Goal: Use online tool/utility: Utilize a website feature to perform a specific function

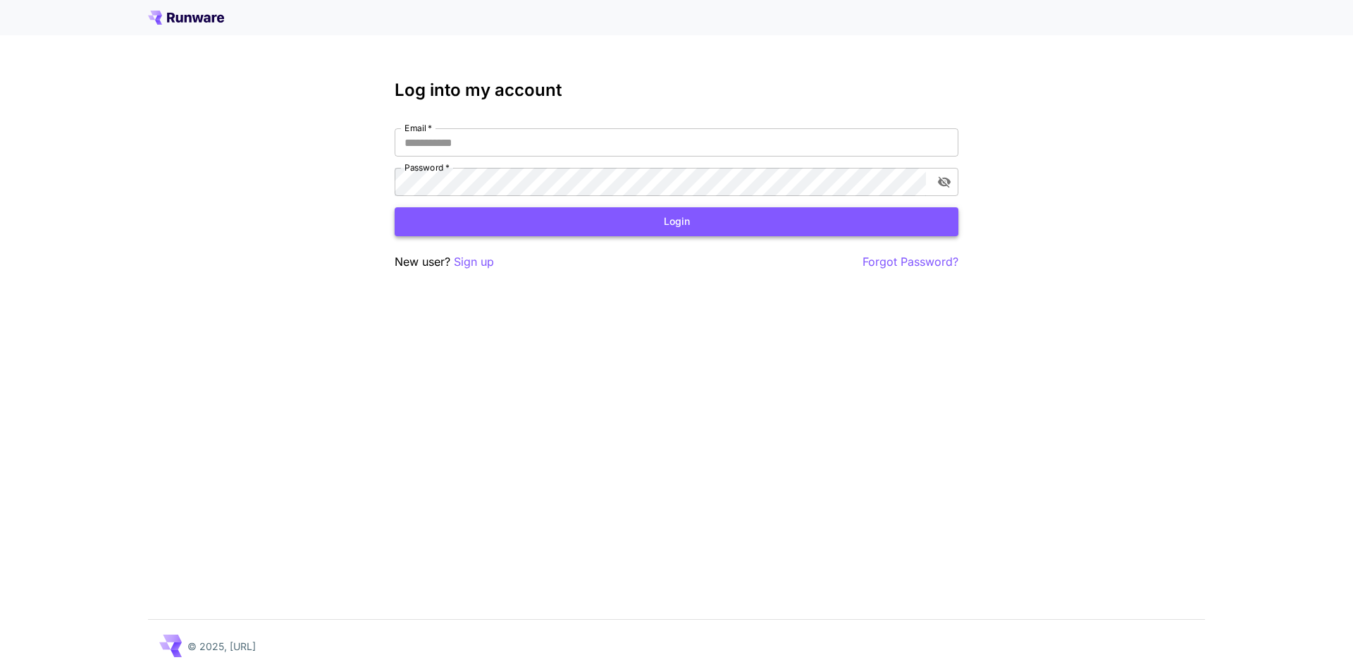
type input "**********"
click at [615, 223] on button "Login" at bounding box center [677, 221] width 564 height 29
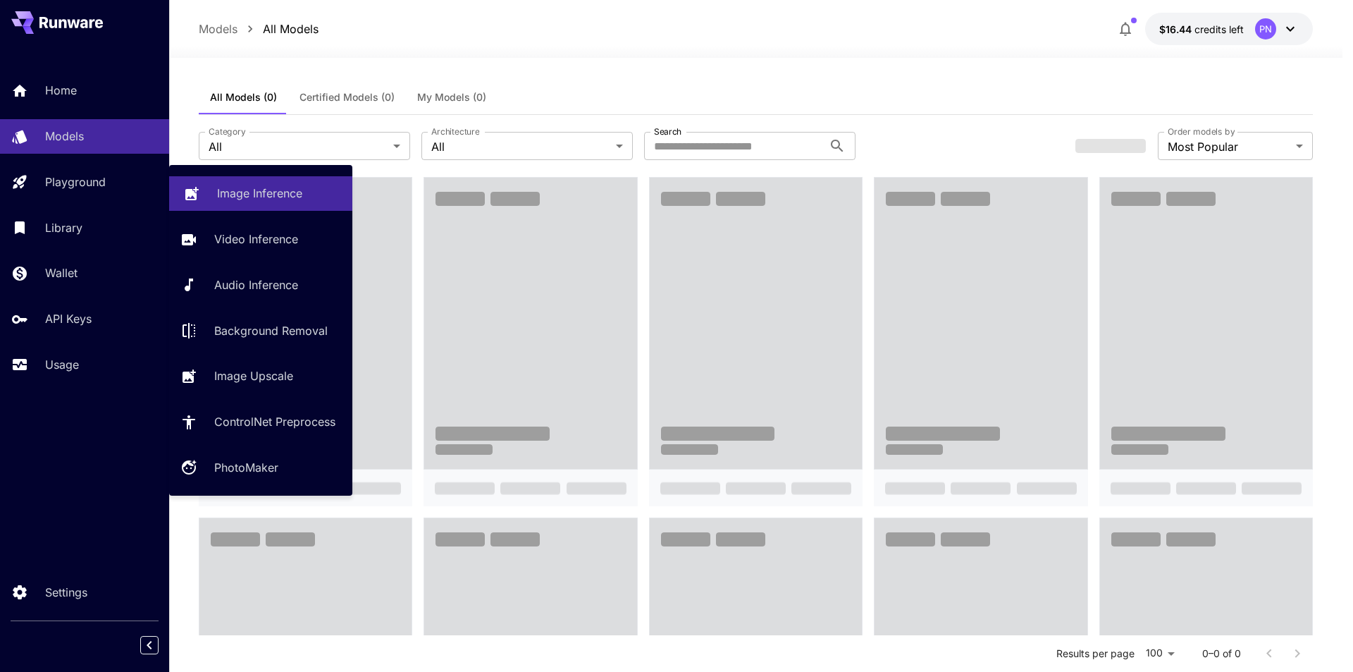
drag, startPoint x: 240, startPoint y: 186, endPoint x: 238, endPoint y: 204, distance: 18.4
click at [240, 187] on p "Image Inference" at bounding box center [259, 193] width 85 height 17
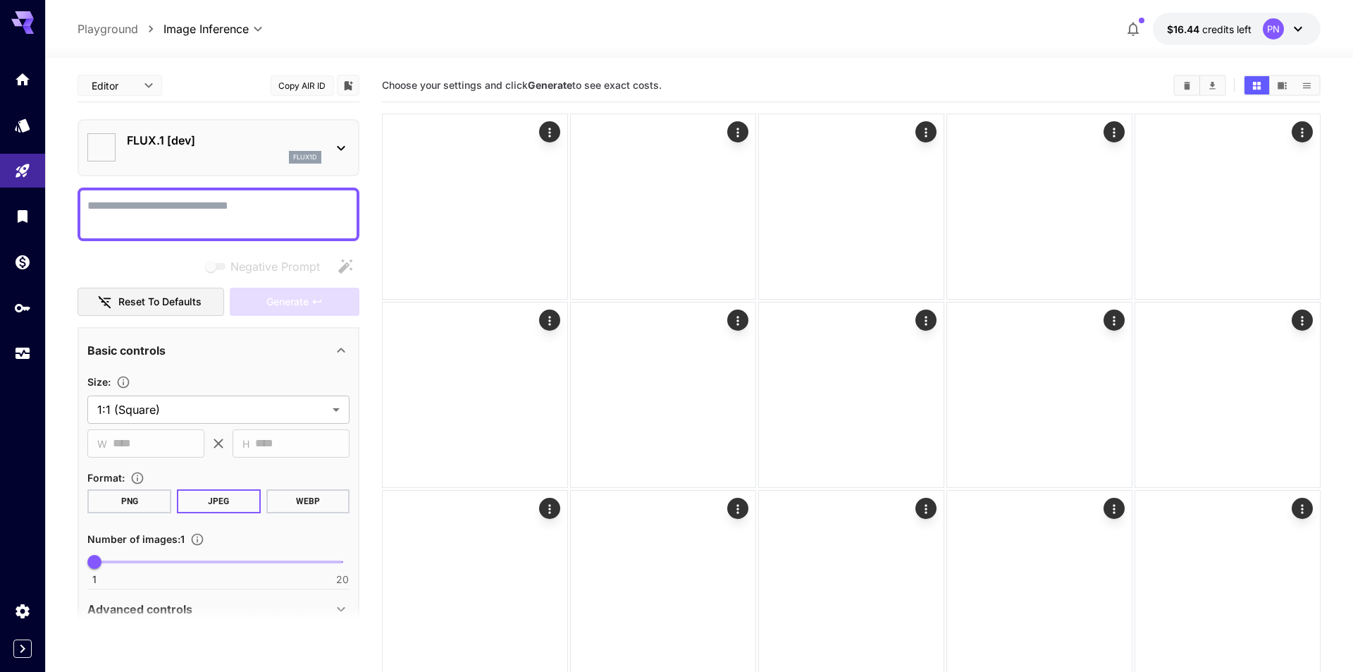
type input "**********"
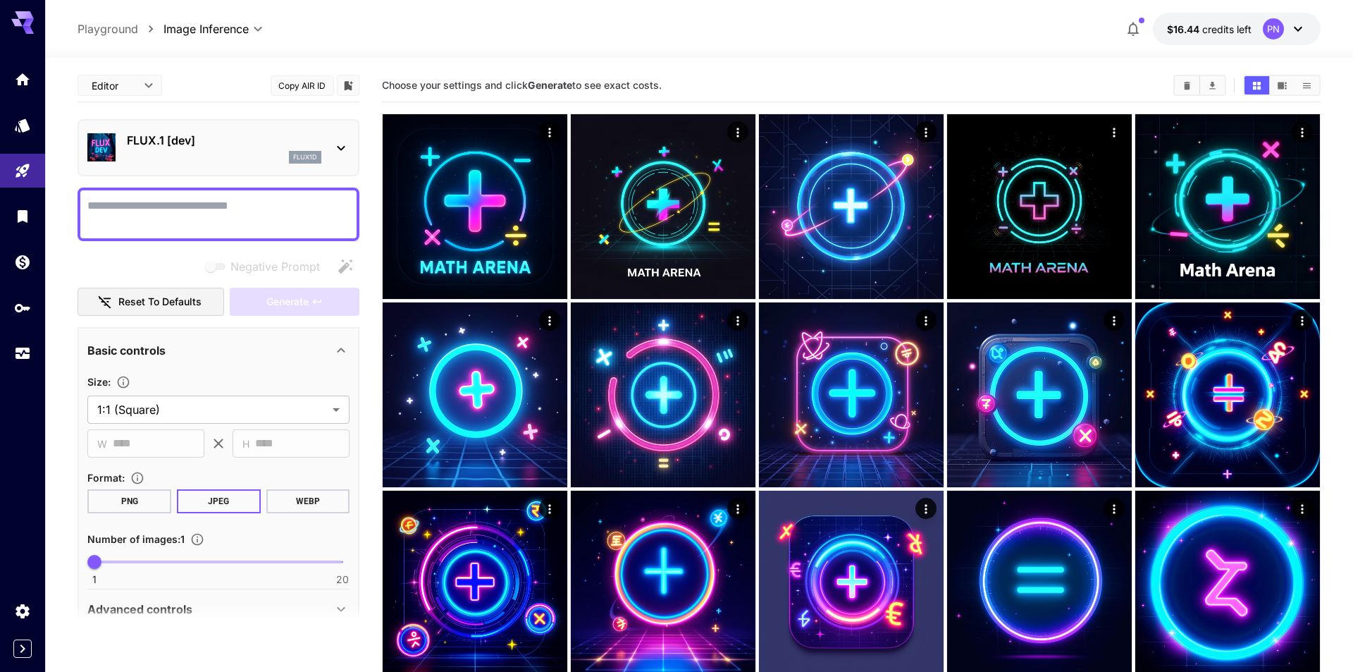
click at [271, 221] on textarea "Negative Prompt" at bounding box center [218, 214] width 262 height 34
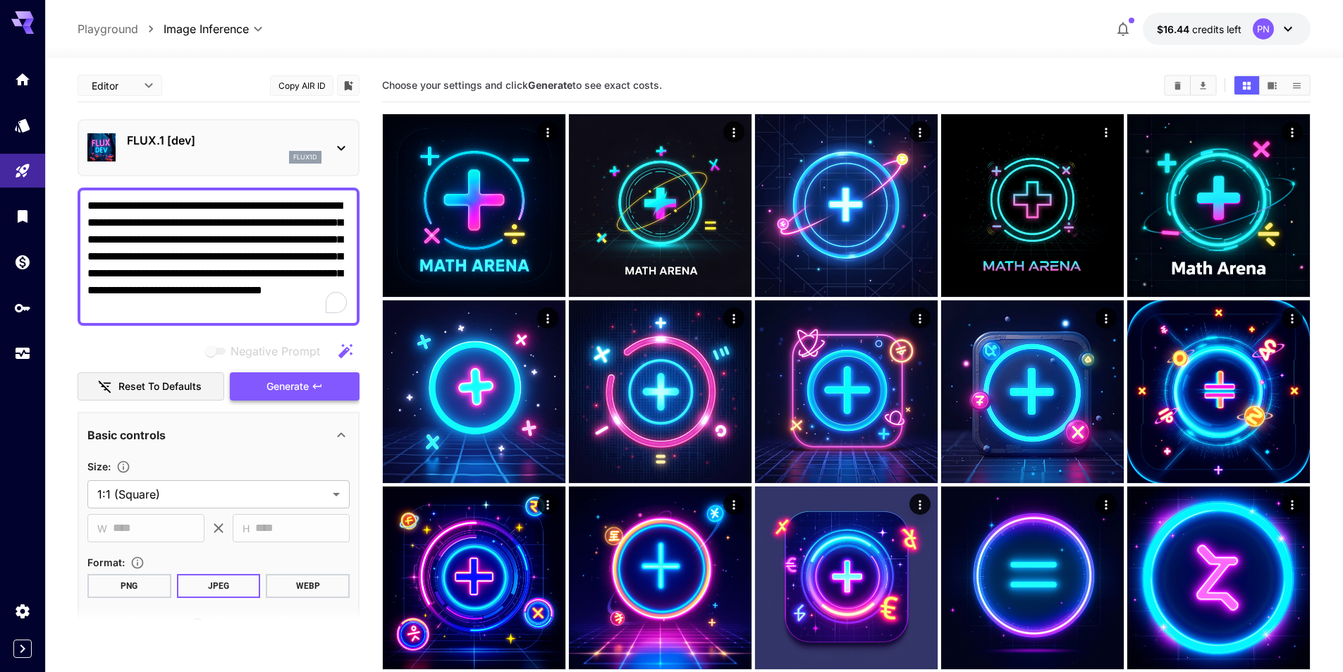
type textarea "**********"
click at [295, 378] on span "Generate" at bounding box center [287, 387] width 42 height 18
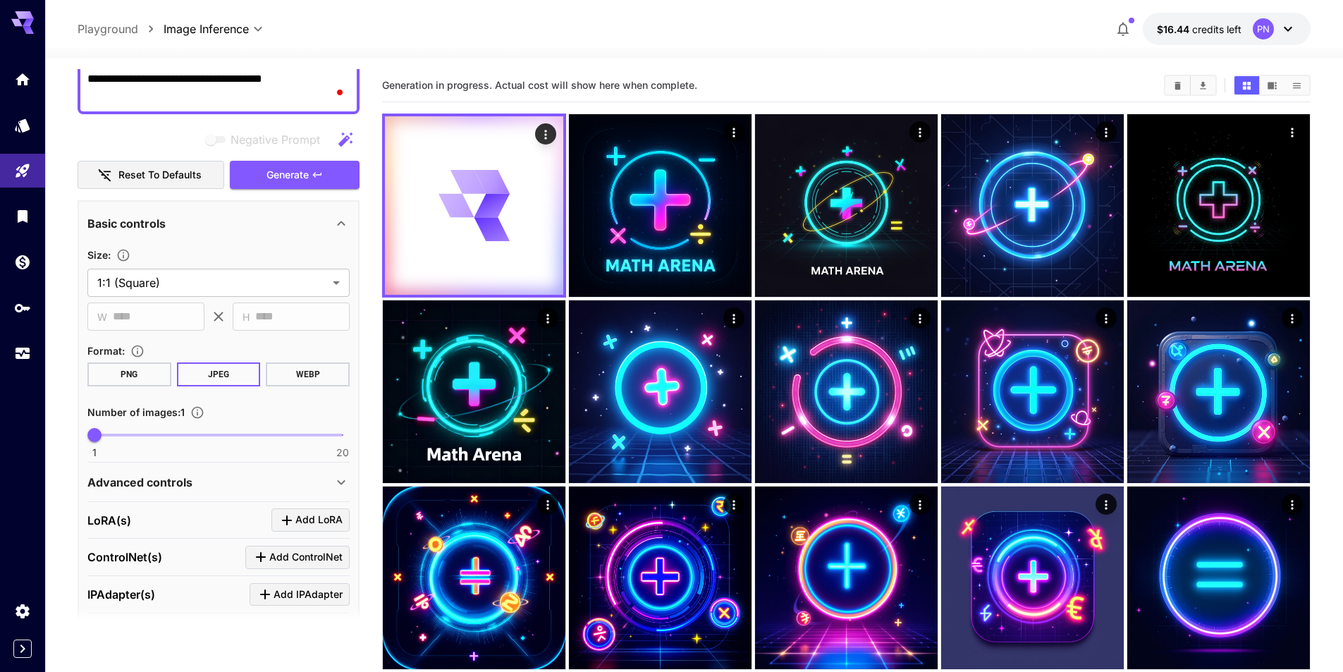
scroll to position [375, 0]
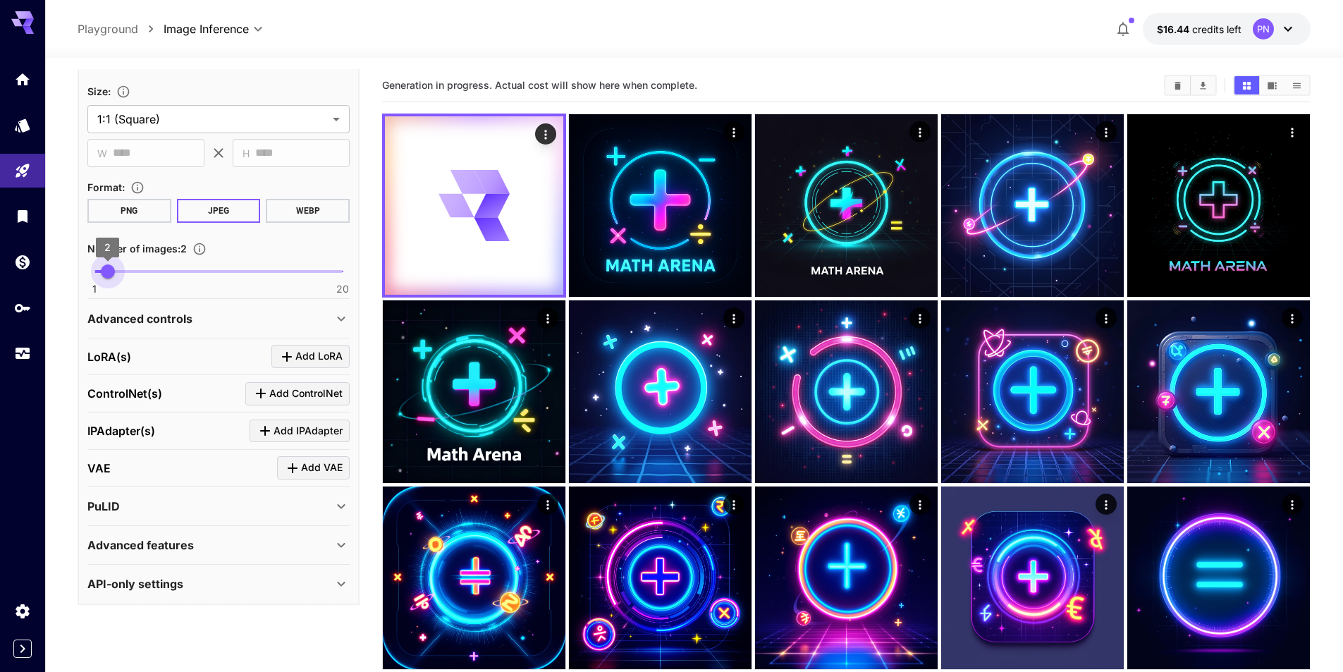
drag, startPoint x: 99, startPoint y: 273, endPoint x: 113, endPoint y: 273, distance: 14.1
click at [113, 273] on span "2" at bounding box center [108, 271] width 14 height 14
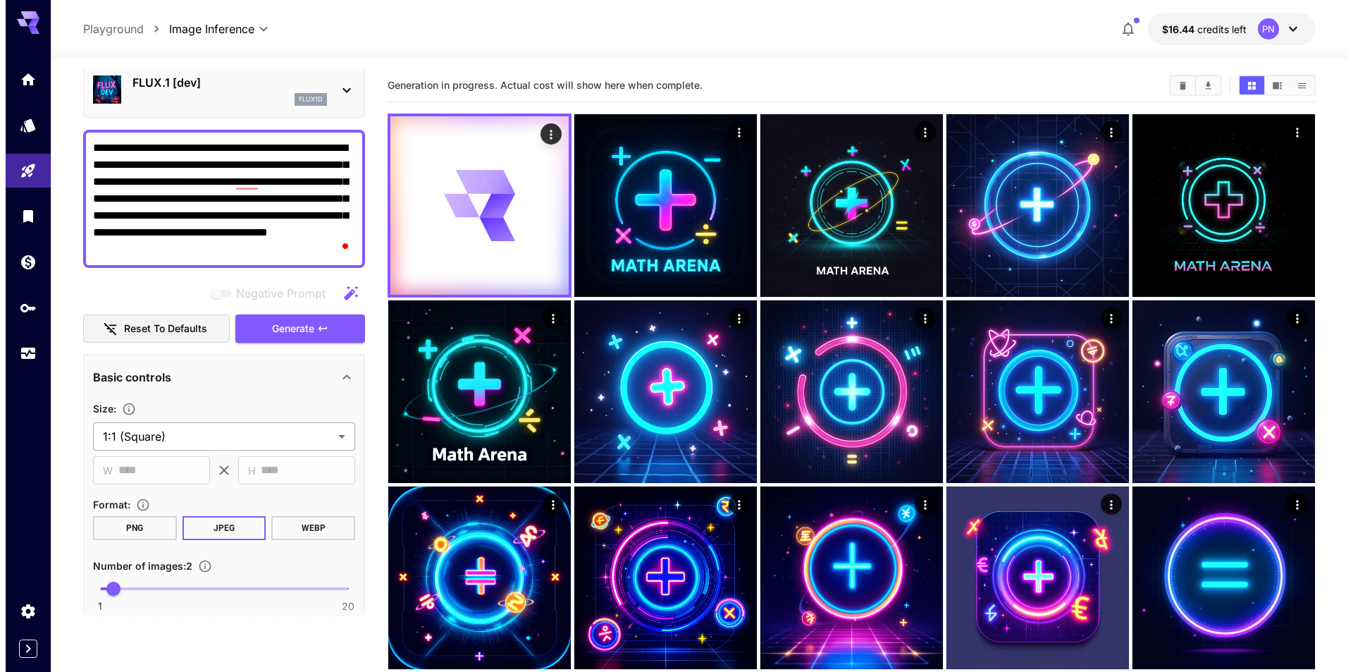
scroll to position [0, 0]
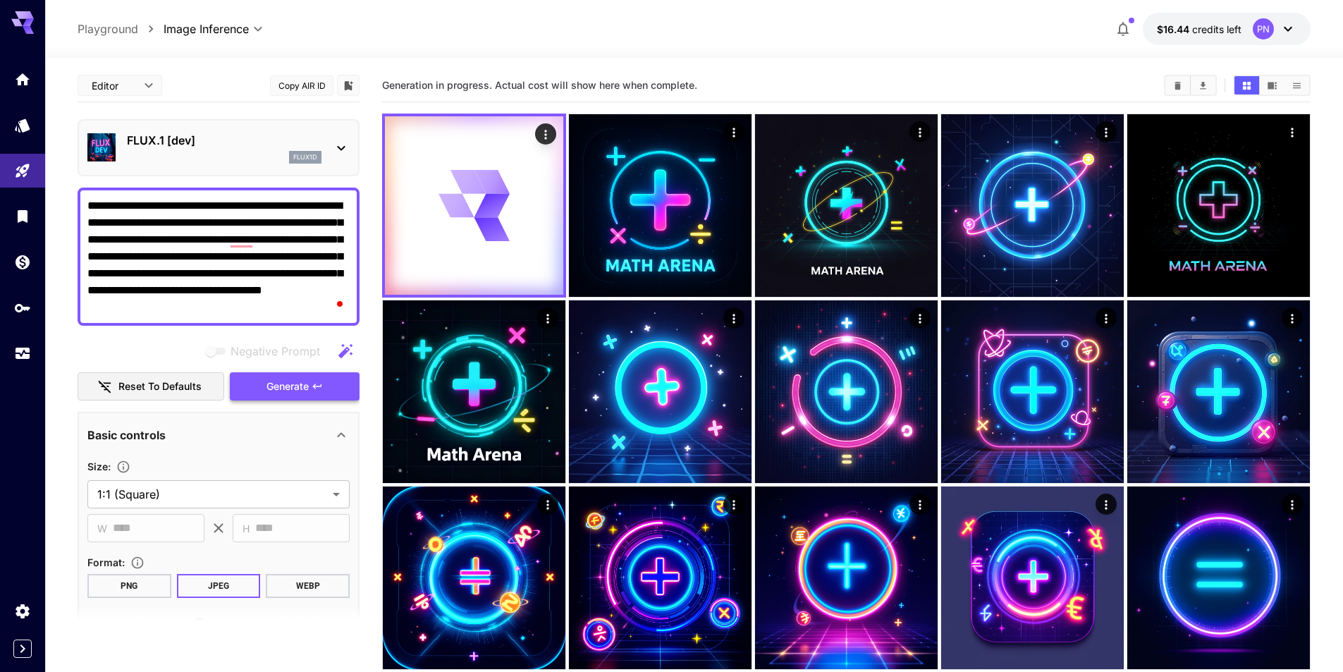
click at [297, 387] on span "Generate" at bounding box center [287, 387] width 42 height 18
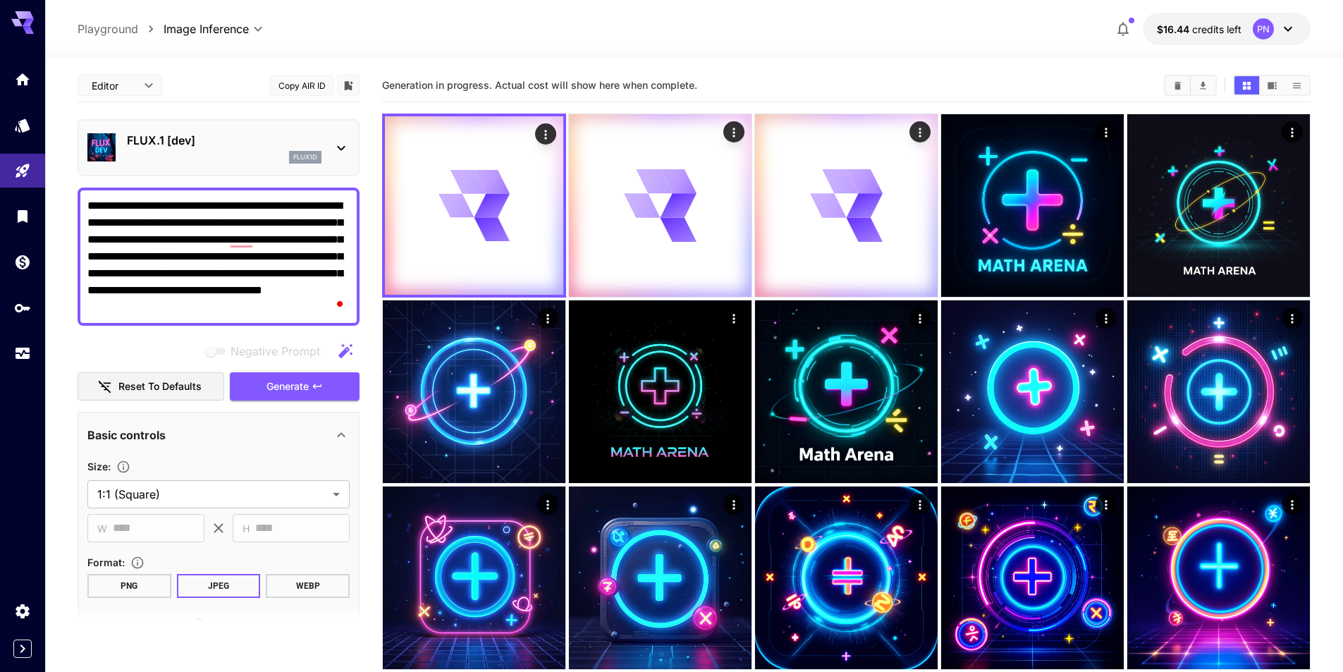
click at [252, 142] on p "FLUX.1 [dev]" at bounding box center [224, 140] width 195 height 17
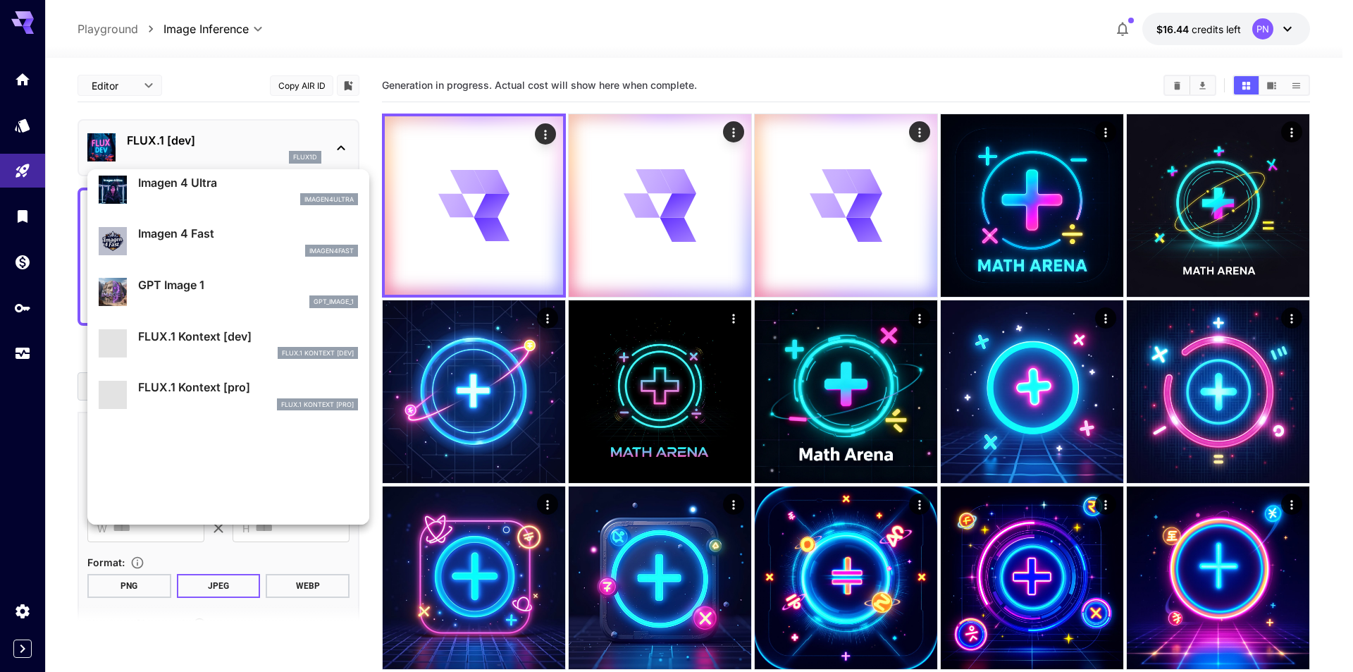
scroll to position [777, 0]
click at [199, 285] on p "GPT Image 1" at bounding box center [248, 284] width 220 height 17
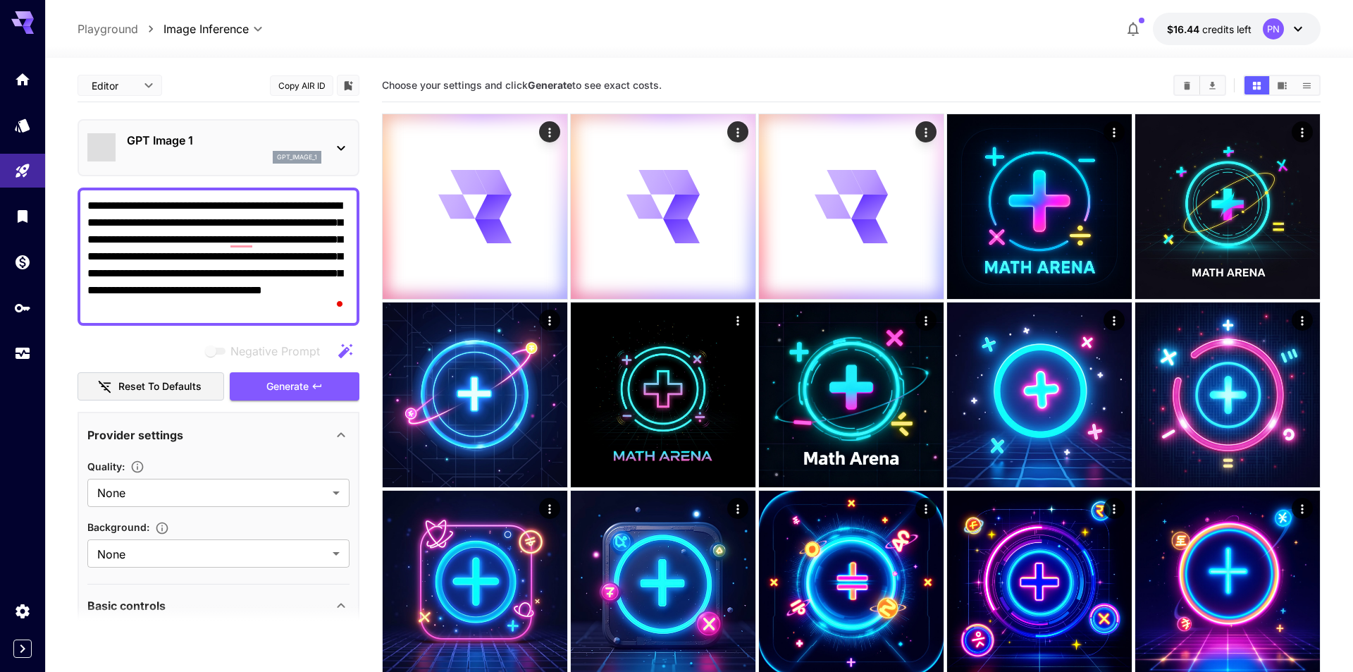
type input "*"
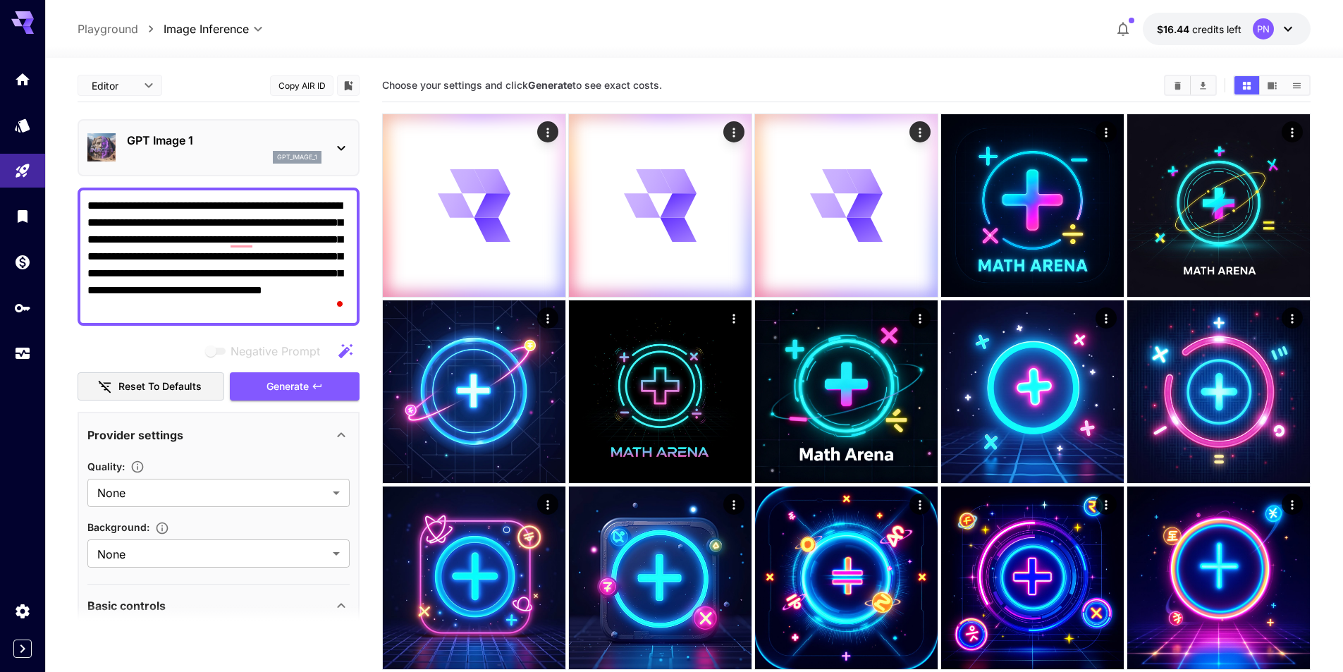
click at [302, 390] on span "Generate" at bounding box center [287, 387] width 42 height 18
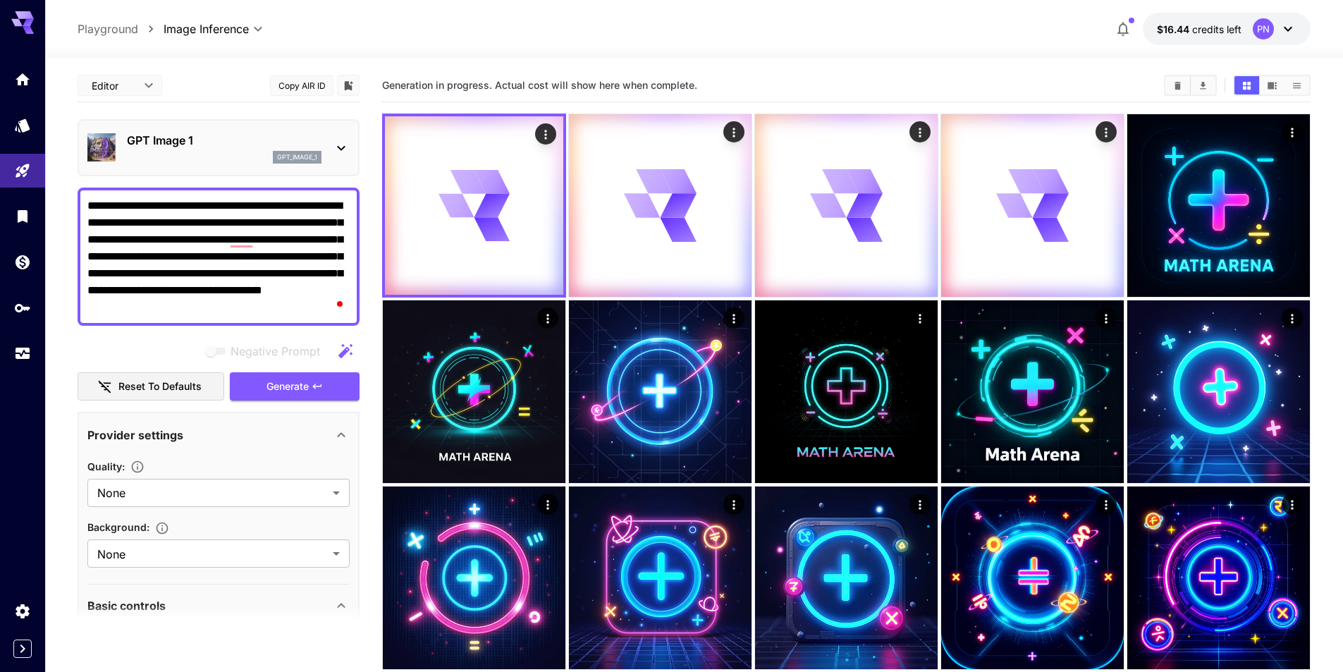
click at [194, 149] on div "GPT Image 1 gpt_image_1" at bounding box center [224, 148] width 195 height 32
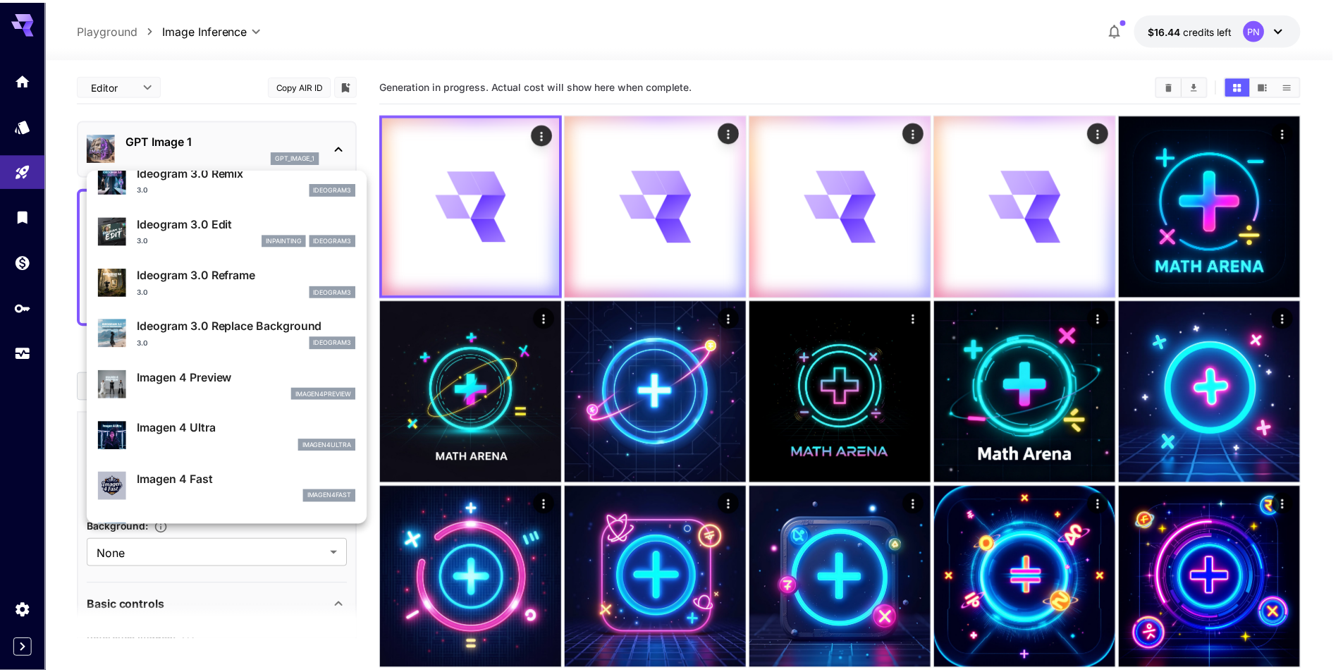
scroll to position [635, 0]
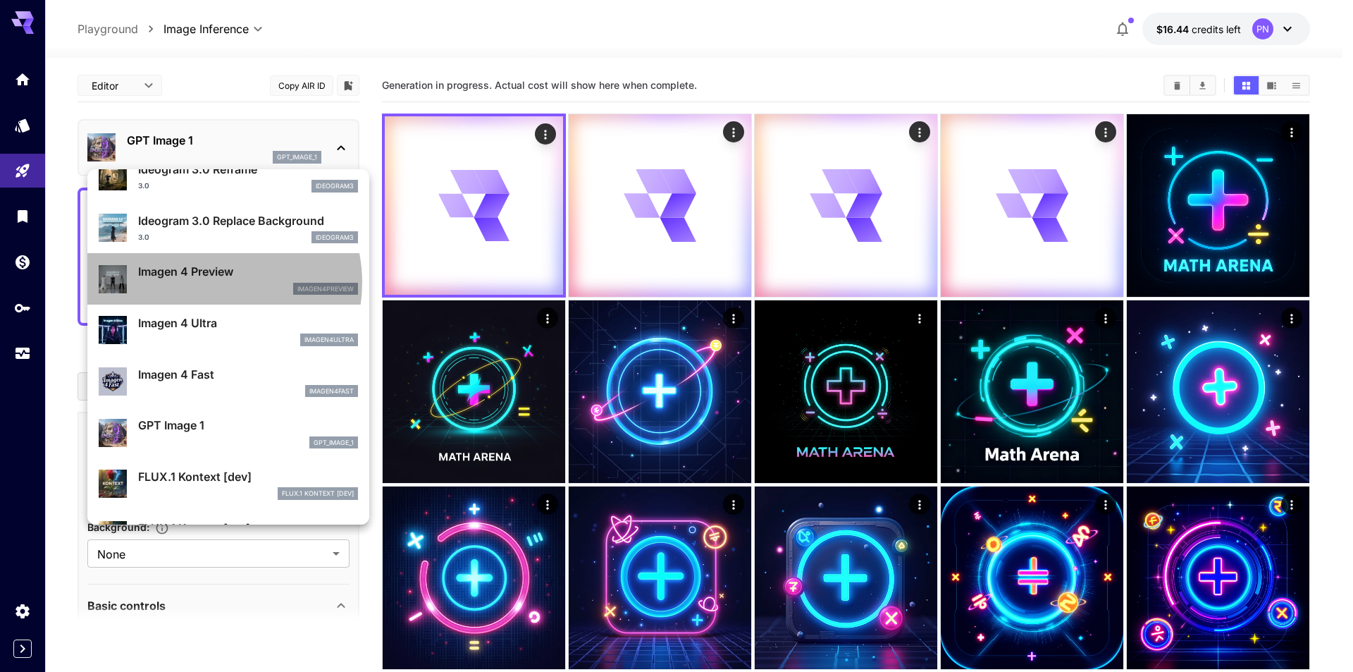
drag, startPoint x: 214, startPoint y: 282, endPoint x: 312, endPoint y: 427, distance: 175.5
click at [214, 283] on div "imagen4preview" at bounding box center [248, 289] width 220 height 13
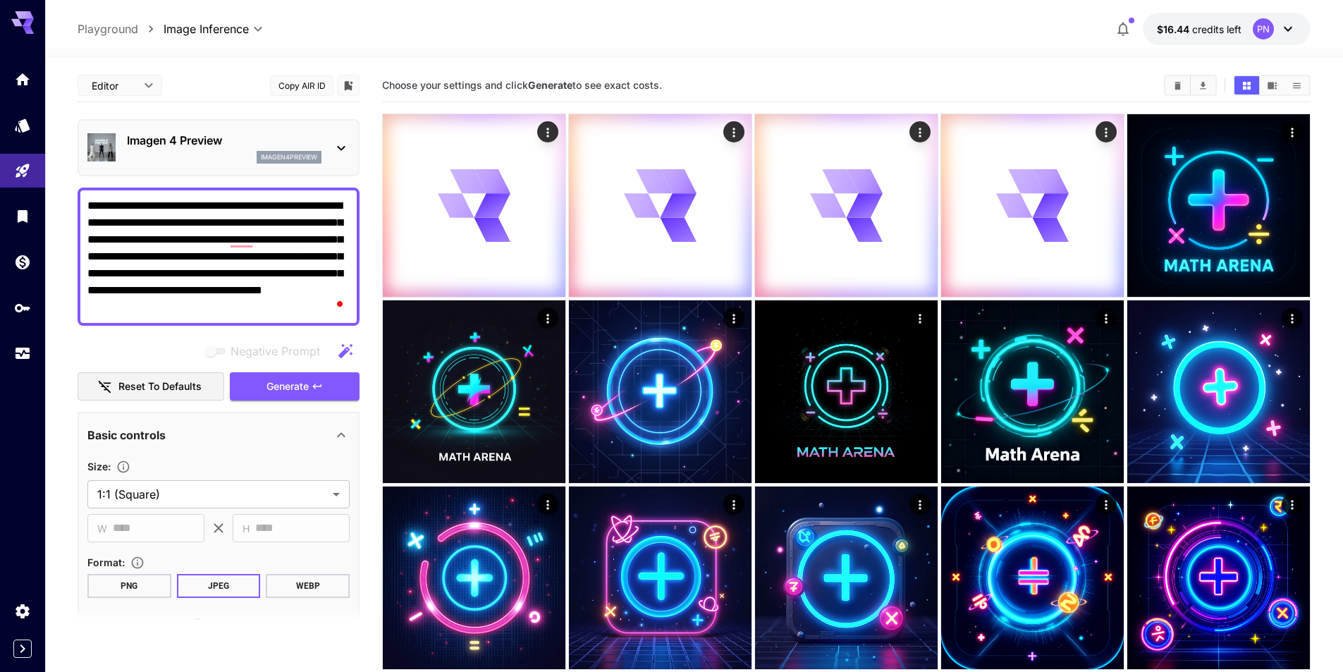
click at [301, 591] on button "WEBP" at bounding box center [308, 586] width 84 height 24
click at [227, 584] on button "JPEG" at bounding box center [219, 586] width 84 height 24
click at [291, 388] on span "Generate" at bounding box center [287, 387] width 42 height 18
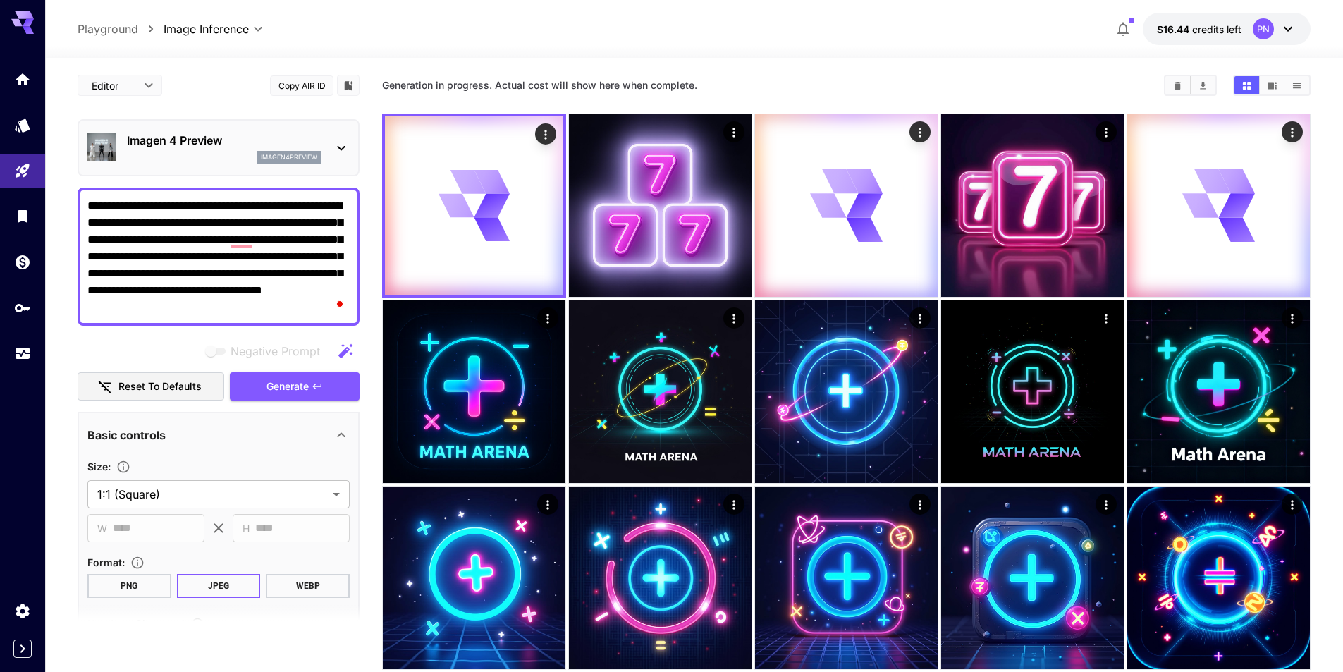
click at [300, 313] on textarea "**********" at bounding box center [218, 256] width 262 height 118
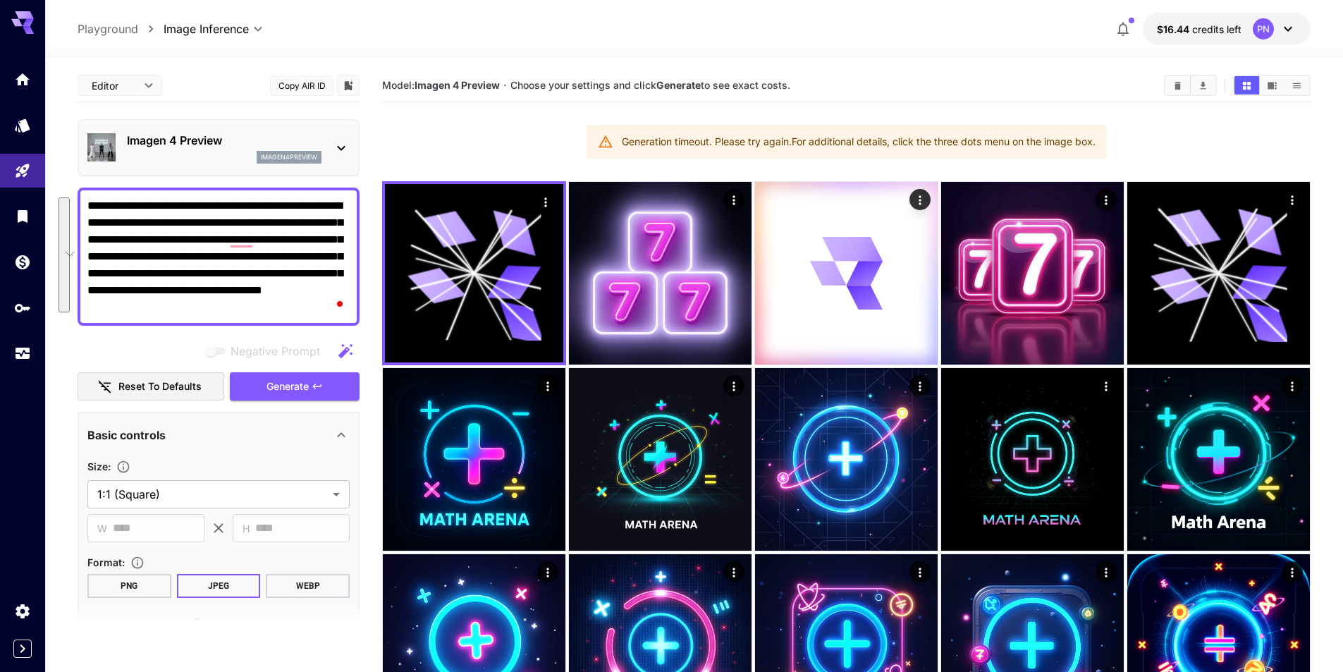
click at [197, 261] on textarea "**********" at bounding box center [218, 256] width 262 height 118
paste textarea "**********"
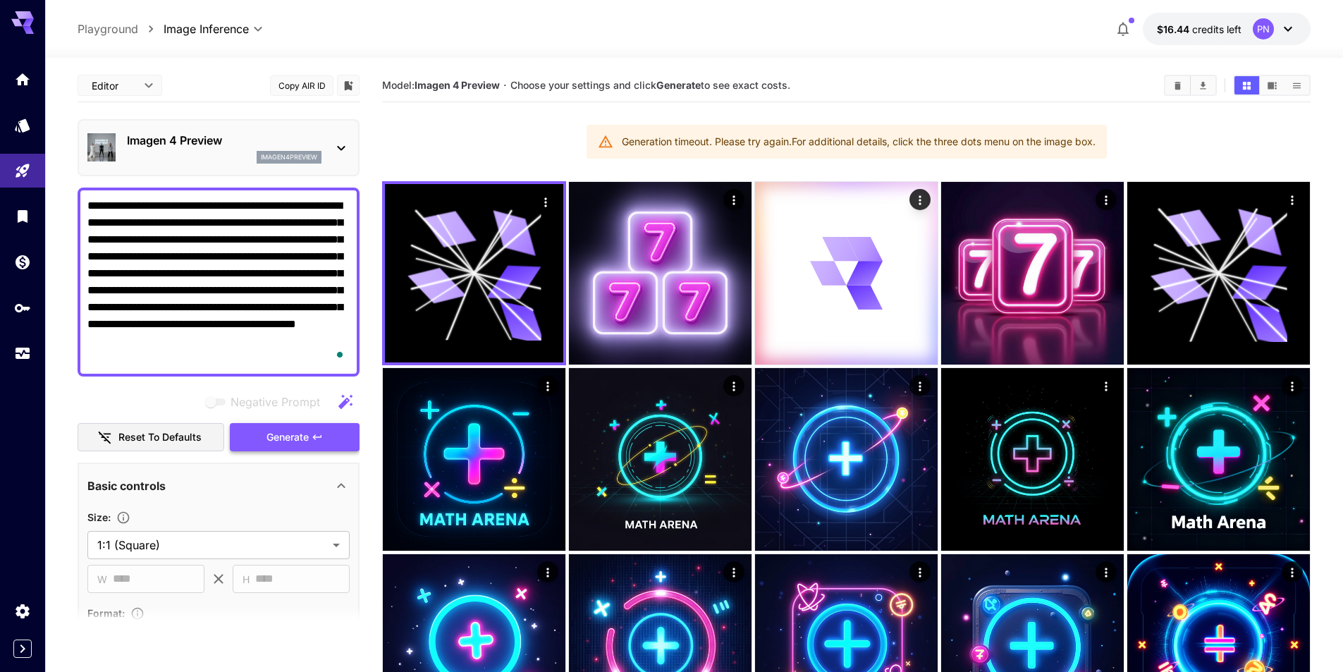
type textarea "**********"
click at [308, 439] on span "Generate" at bounding box center [287, 437] width 42 height 18
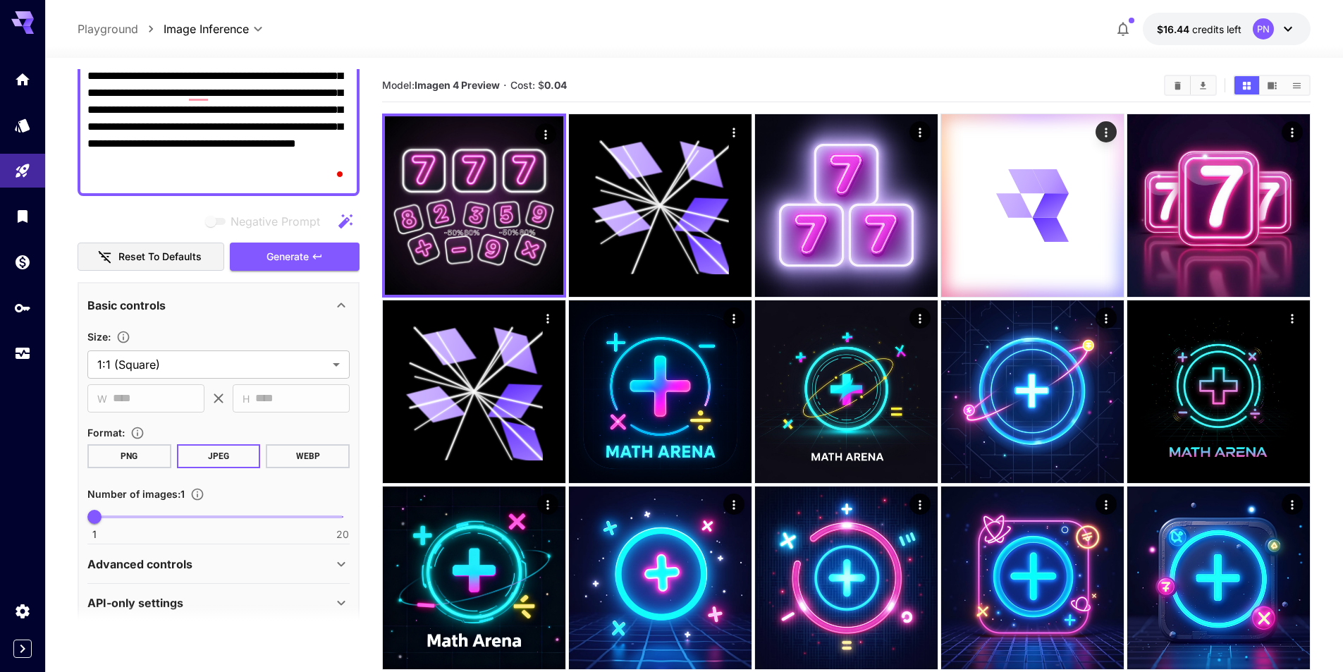
scroll to position [199, 0]
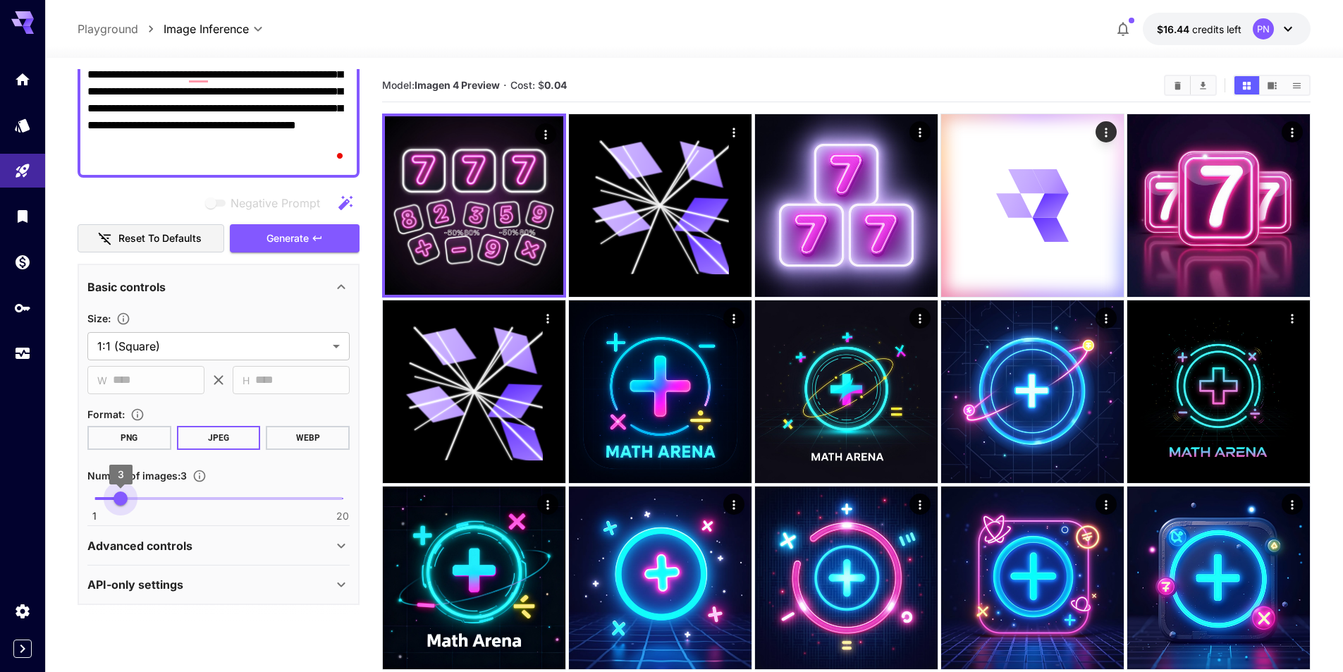
type input "*"
click at [118, 498] on span "3" at bounding box center [120, 498] width 14 height 14
click at [292, 246] on span "Generate" at bounding box center [287, 239] width 42 height 18
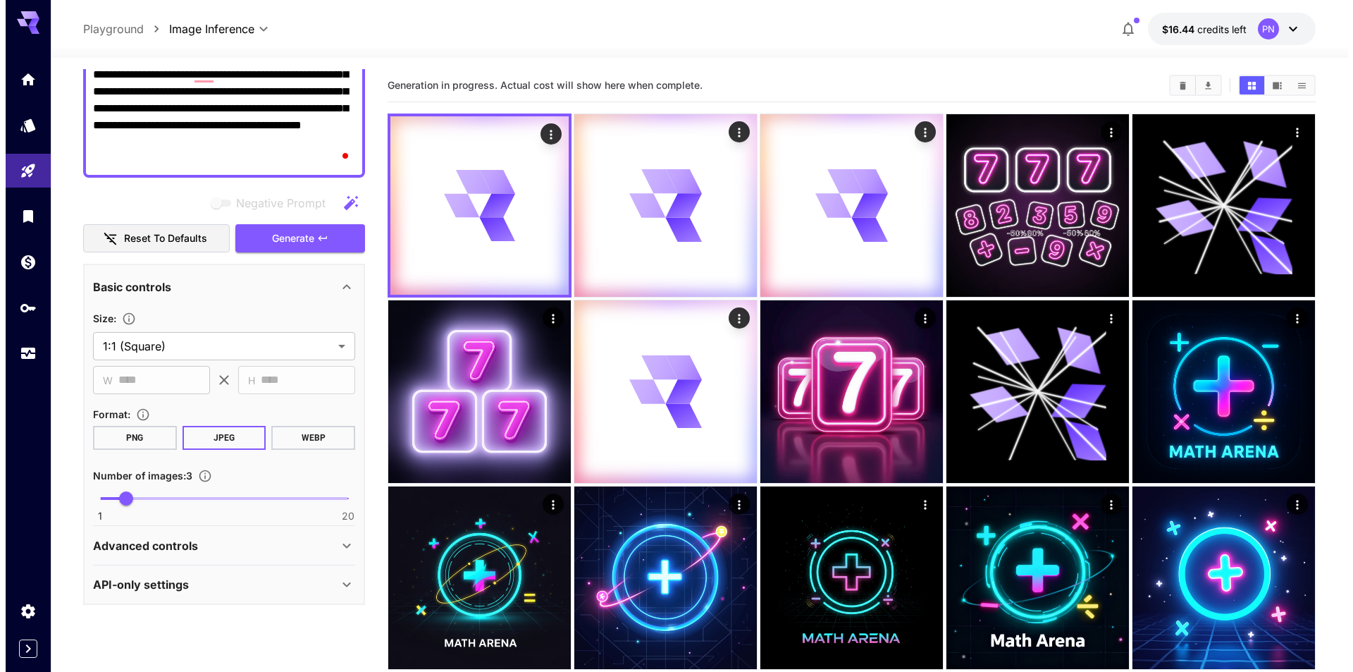
scroll to position [0, 0]
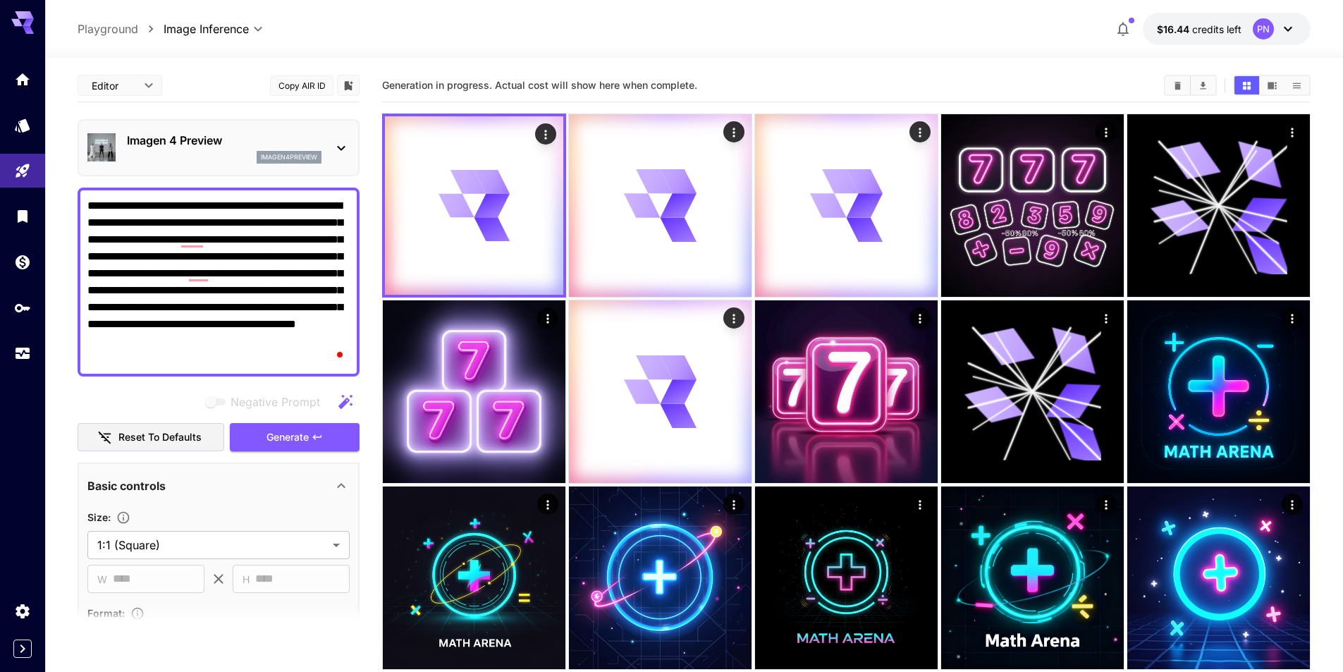
click at [240, 118] on div "**********" at bounding box center [219, 436] width 282 height 734
click at [242, 140] on p "Imagen 4 Preview" at bounding box center [224, 140] width 195 height 17
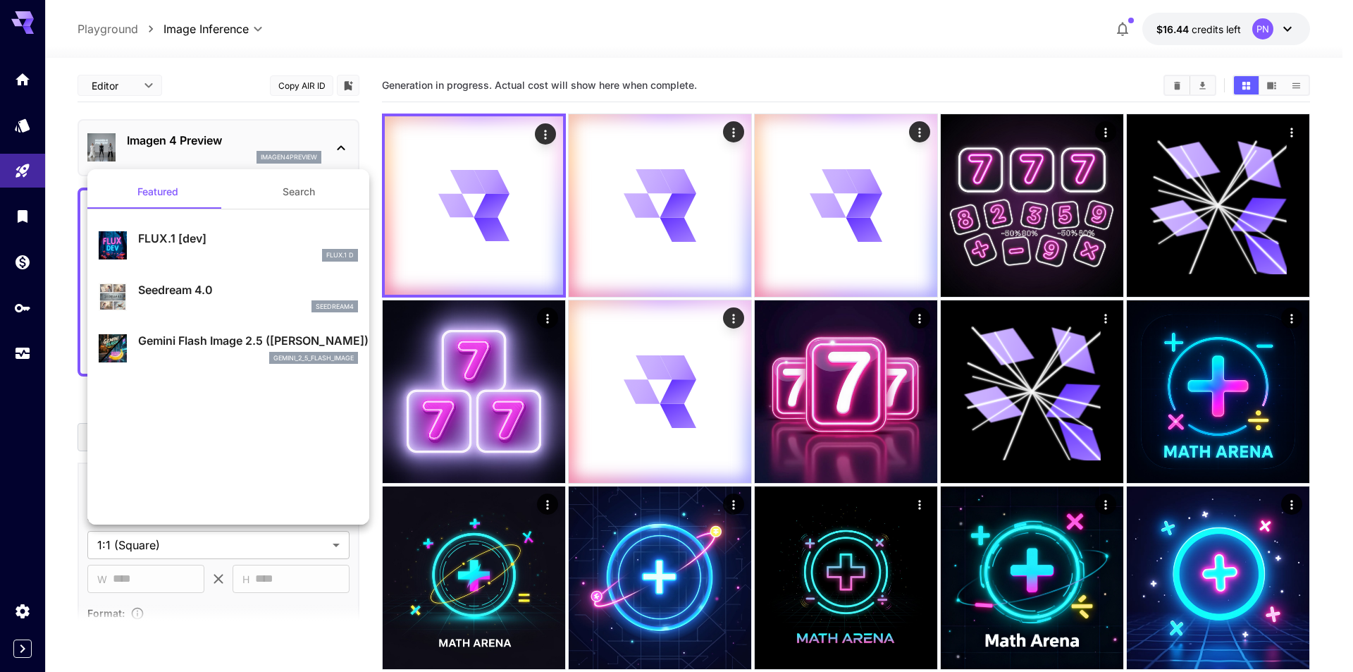
click at [212, 252] on div "FLUX.1 D" at bounding box center [248, 255] width 220 height 13
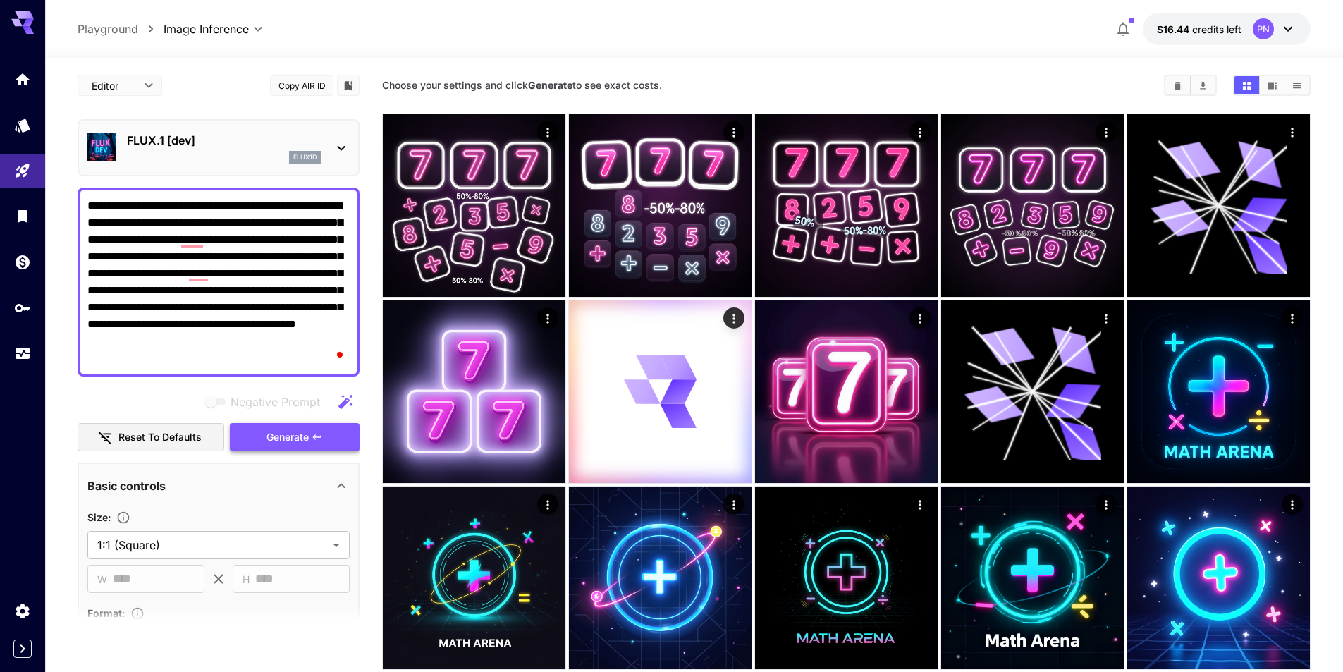
click at [304, 440] on span "Generate" at bounding box center [287, 437] width 42 height 18
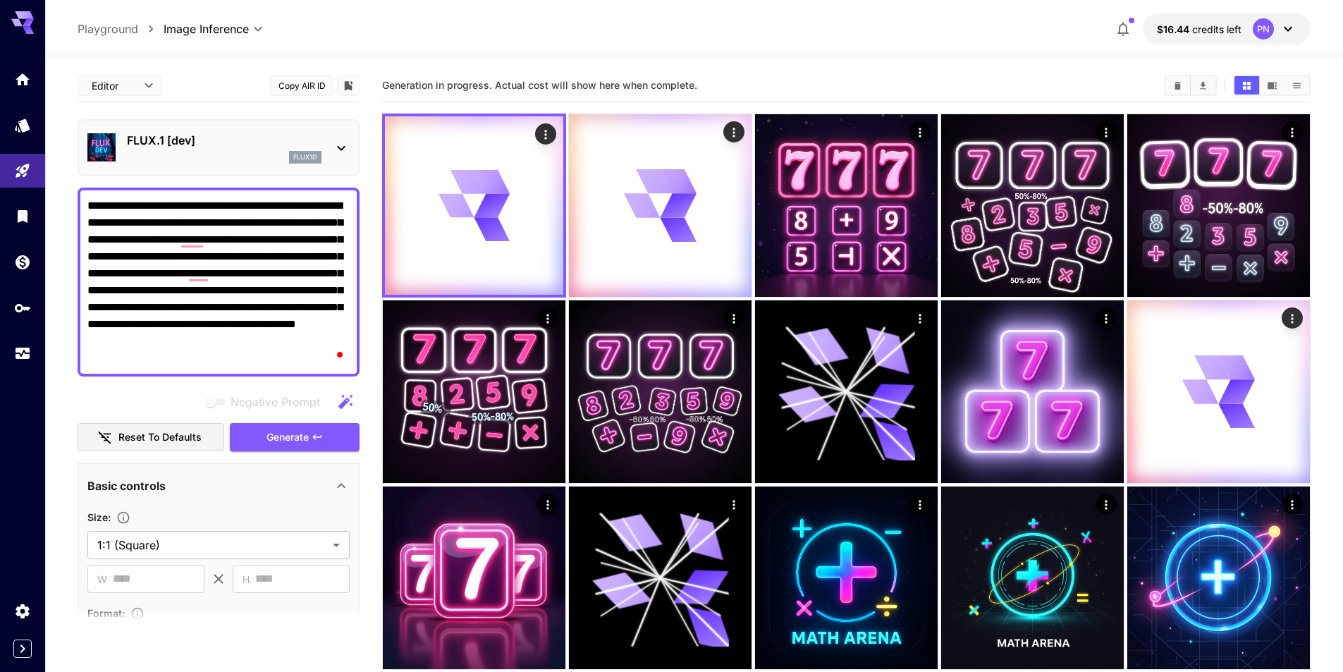
click at [232, 284] on textarea "**********" at bounding box center [218, 281] width 262 height 169
paste textarea "**********"
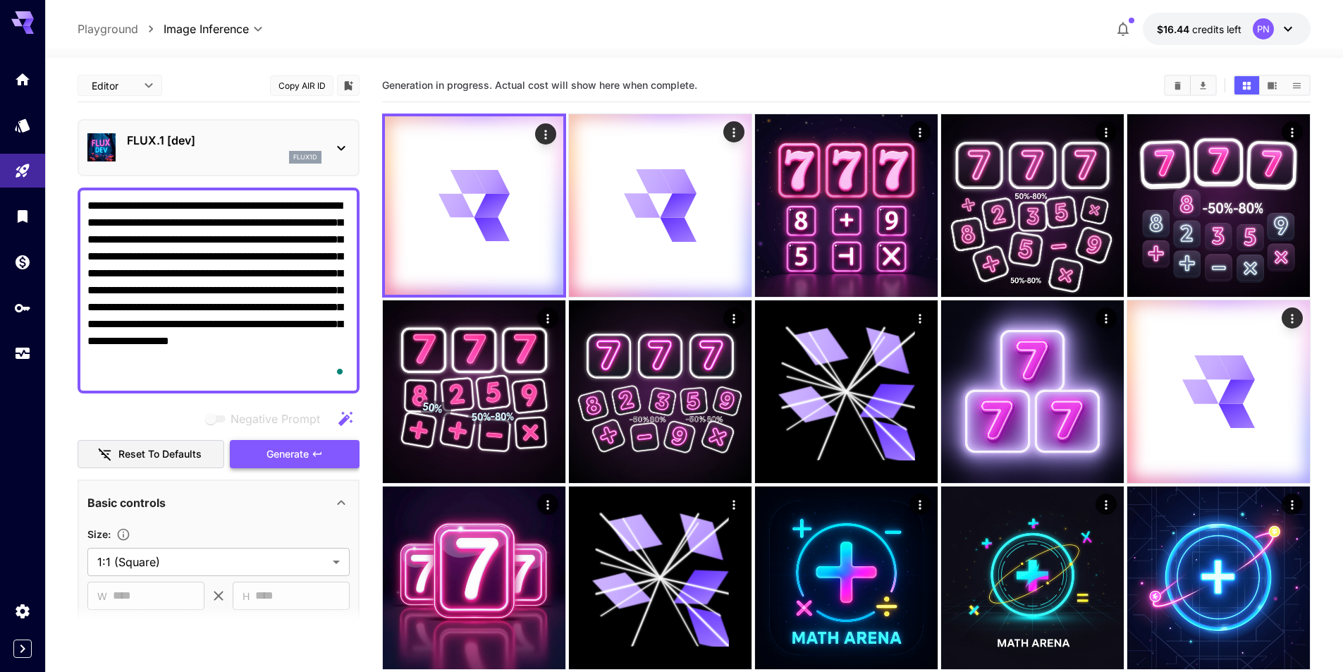
type textarea "**********"
drag, startPoint x: 307, startPoint y: 451, endPoint x: 310, endPoint y: 311, distance: 140.3
click at [307, 452] on span "Generate" at bounding box center [287, 454] width 42 height 18
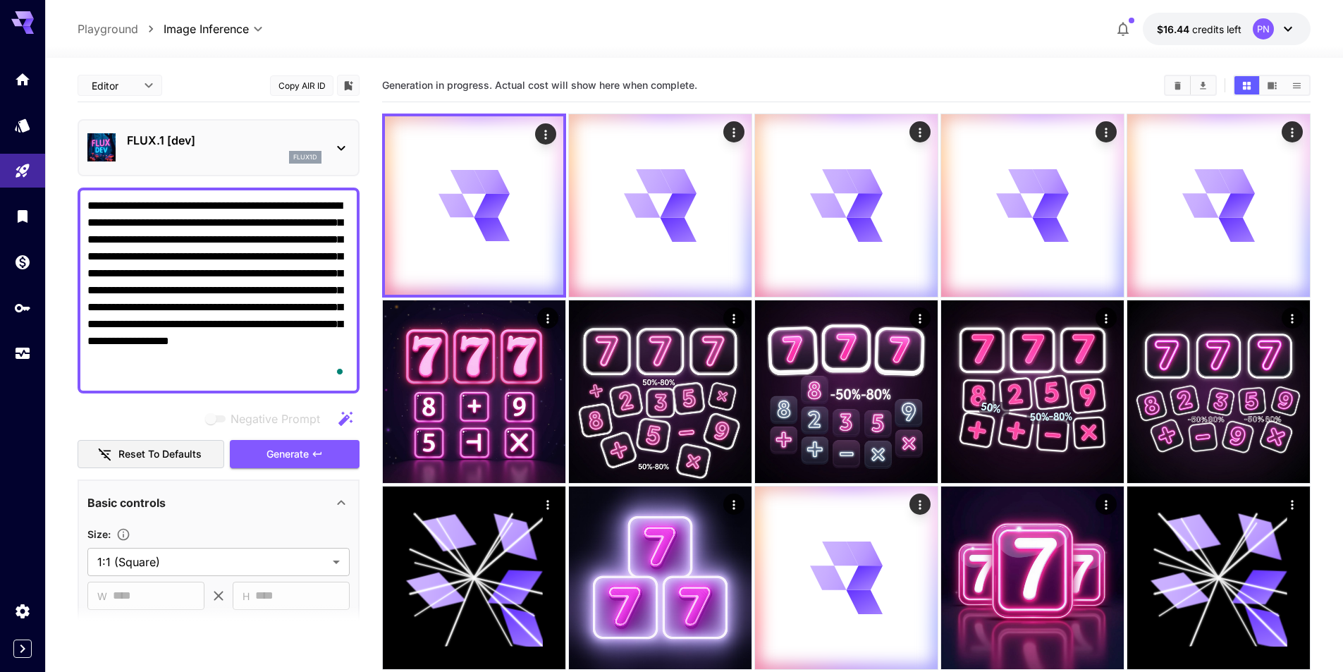
click at [274, 141] on p "FLUX.1 [dev]" at bounding box center [224, 140] width 195 height 17
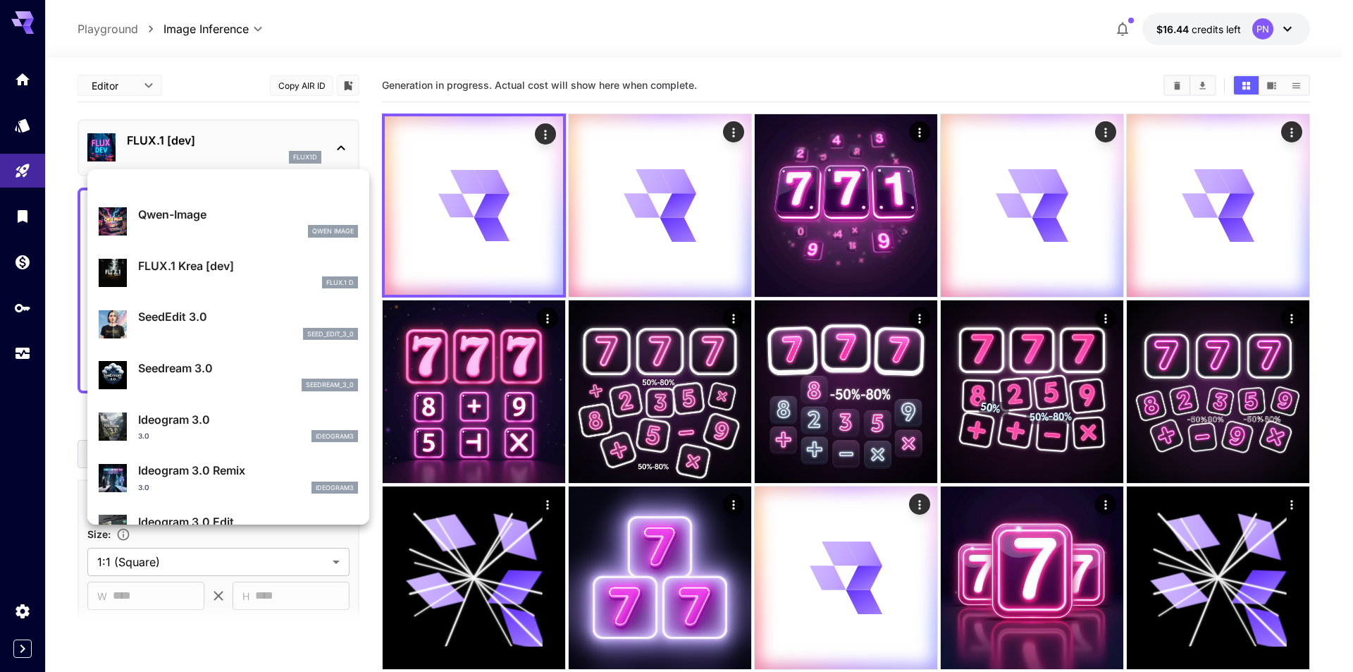
scroll to position [282, 0]
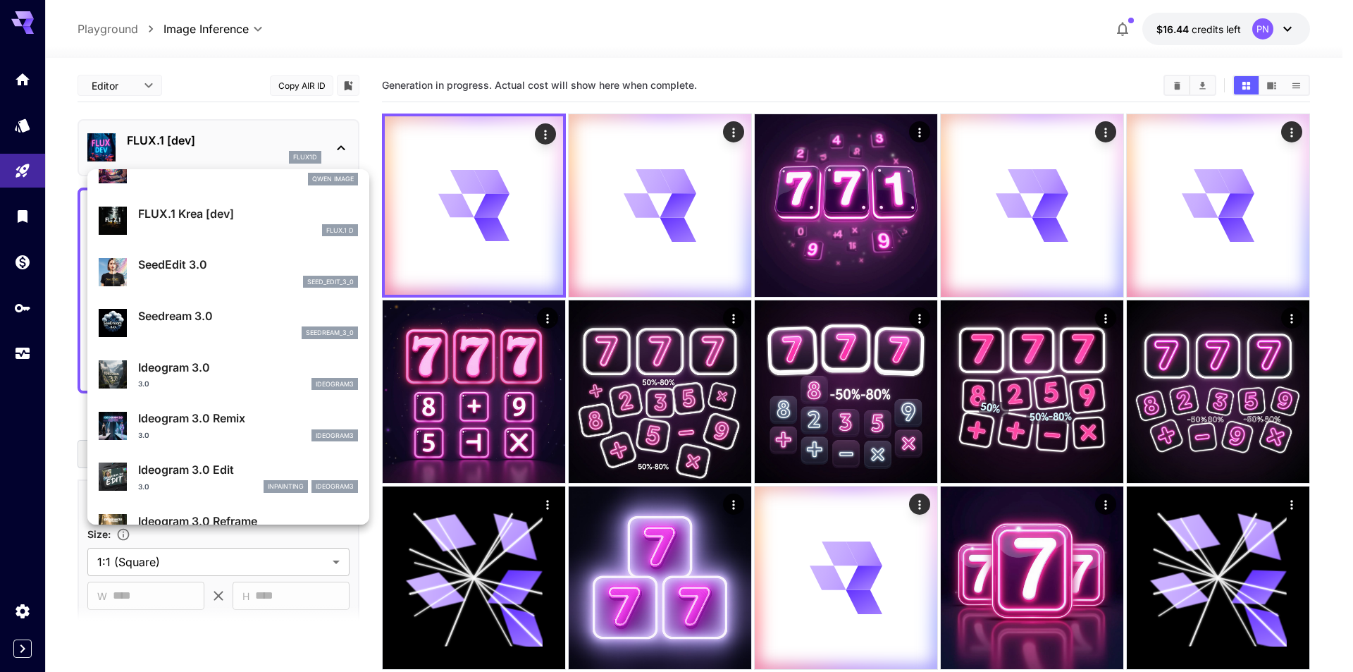
click at [851, 212] on div at bounding box center [676, 336] width 1353 height 672
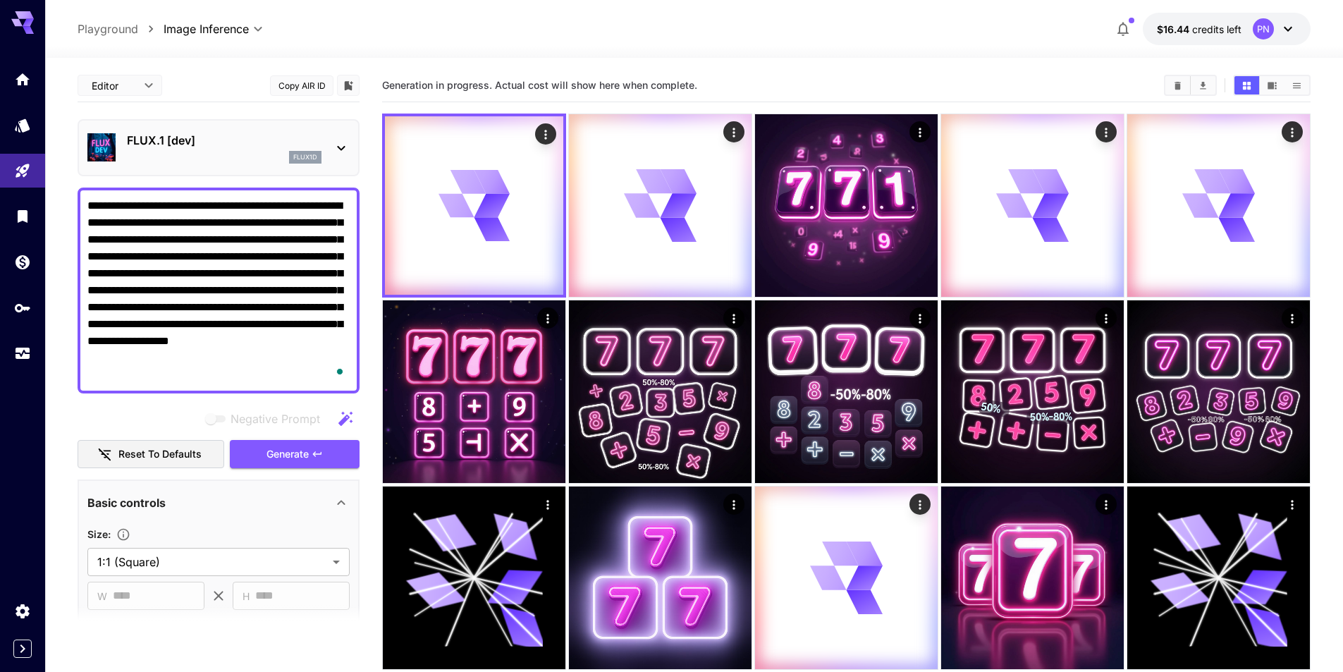
click at [196, 132] on p "FLUX.1 [dev]" at bounding box center [224, 140] width 195 height 17
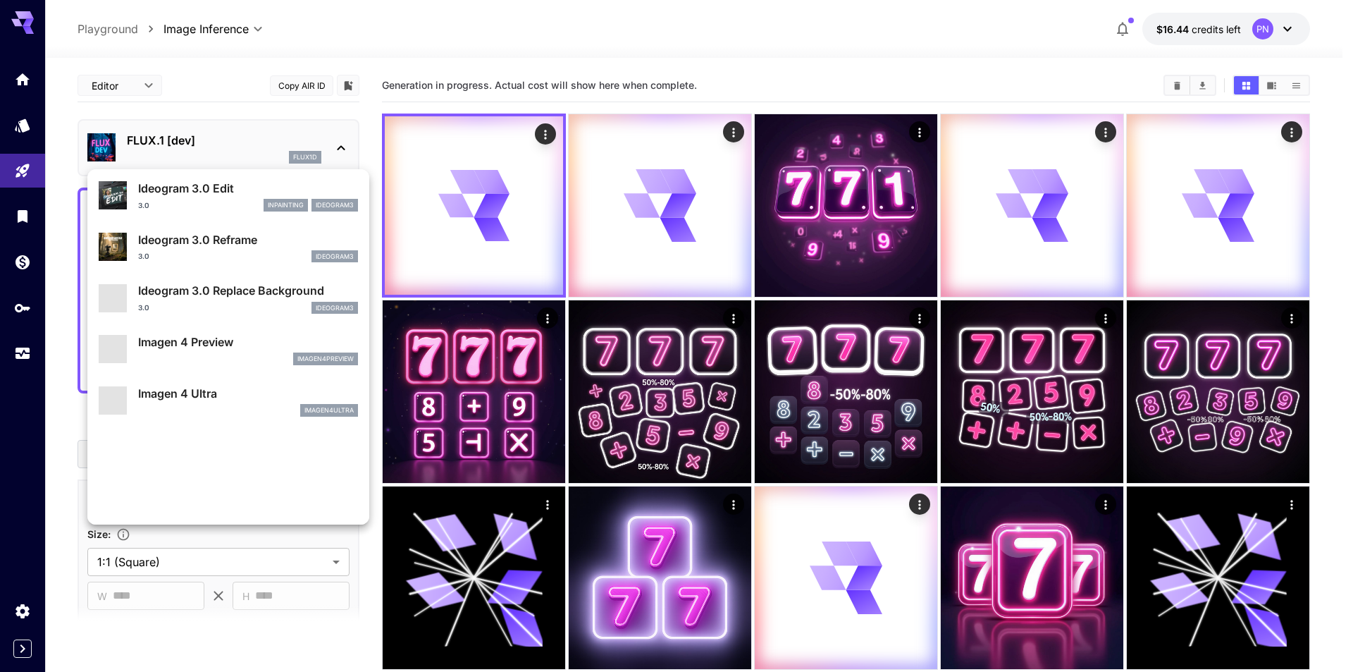
scroll to position [565, 0]
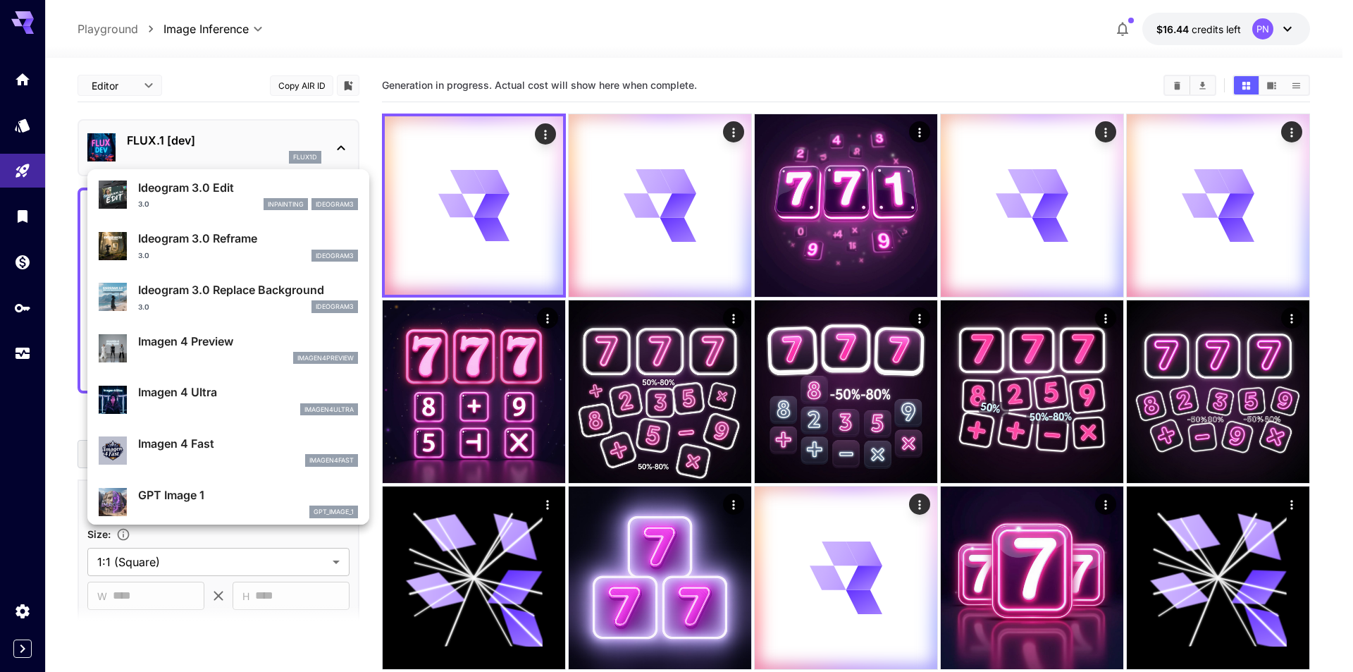
click at [245, 347] on p "Imagen 4 Preview" at bounding box center [248, 341] width 220 height 17
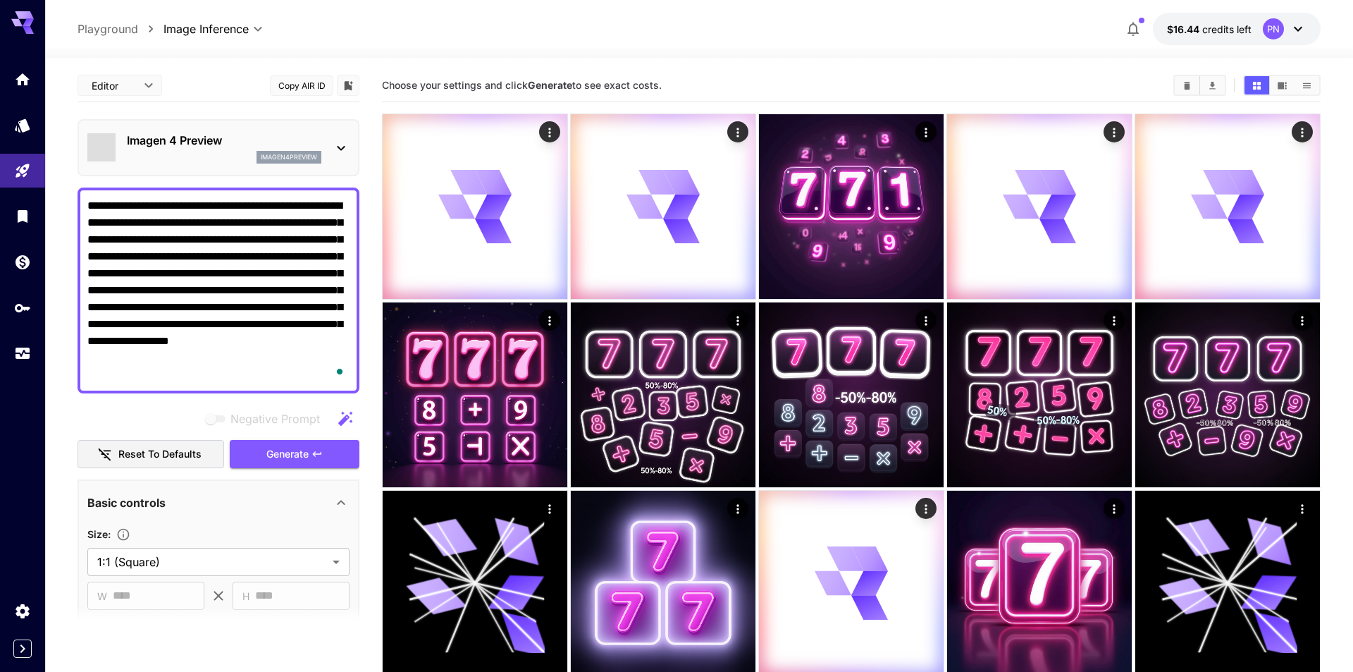
type input "*"
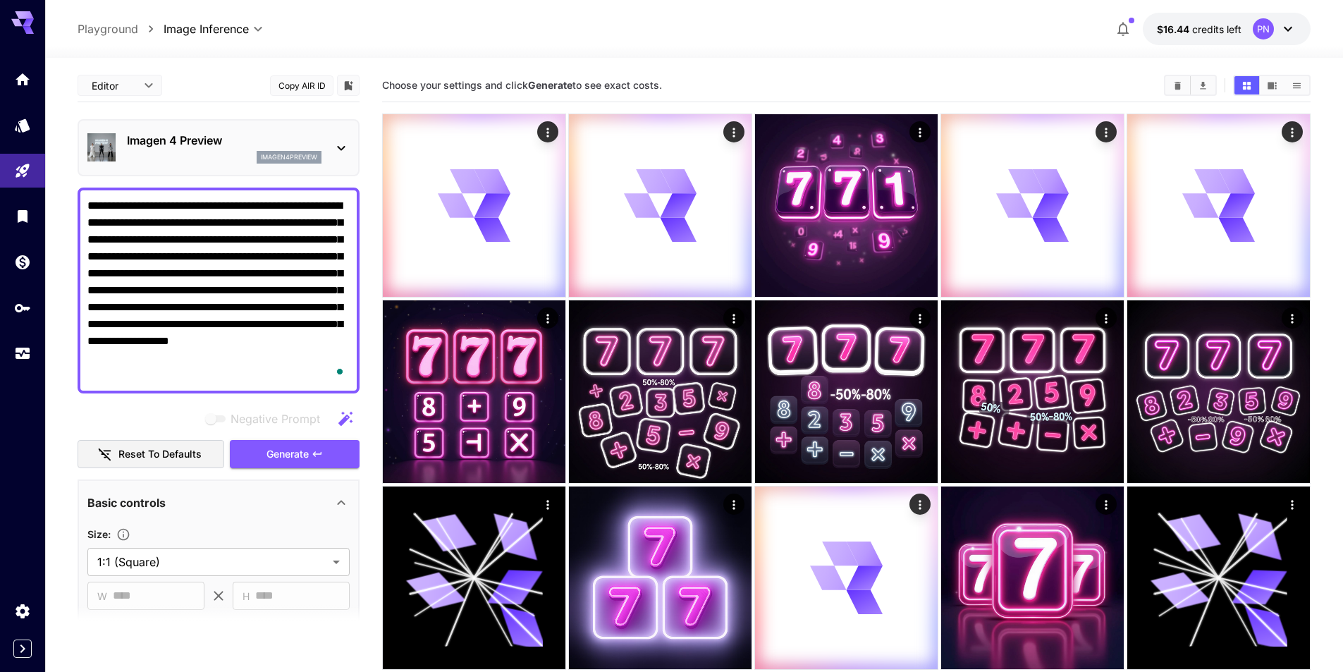
click at [300, 453] on span "Generate" at bounding box center [287, 454] width 42 height 18
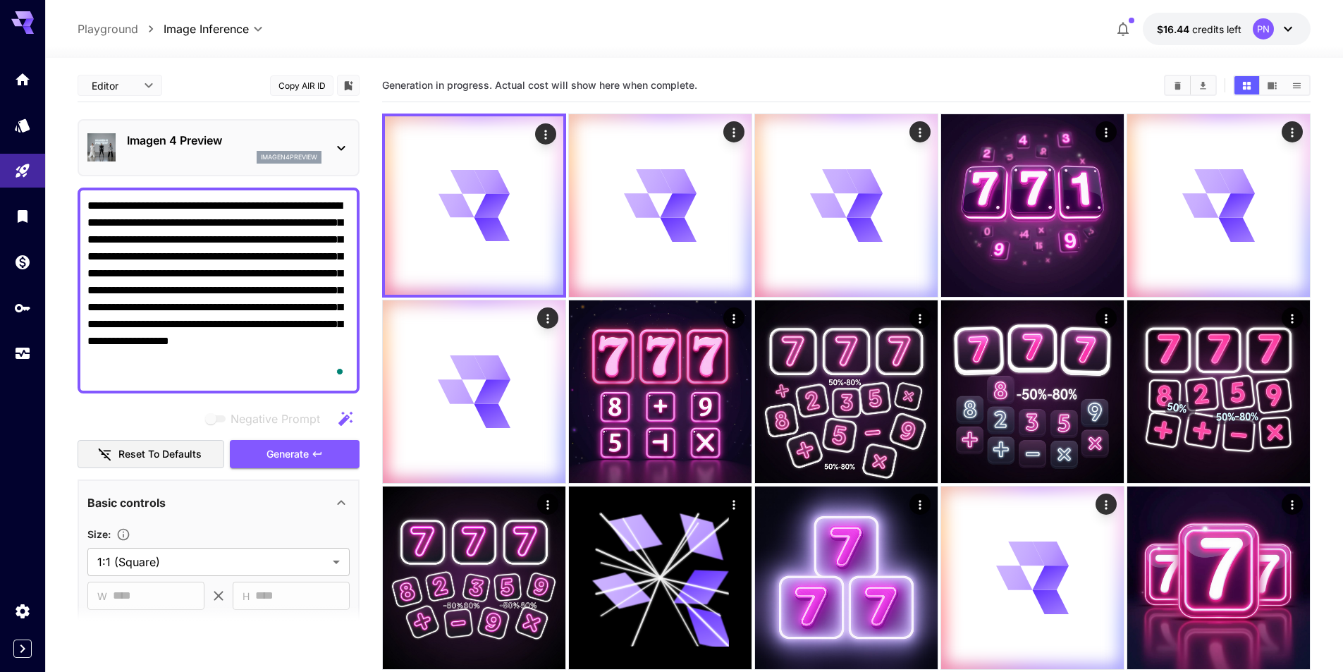
click at [202, 149] on div "Imagen 4 Preview imagen4preview" at bounding box center [224, 148] width 195 height 32
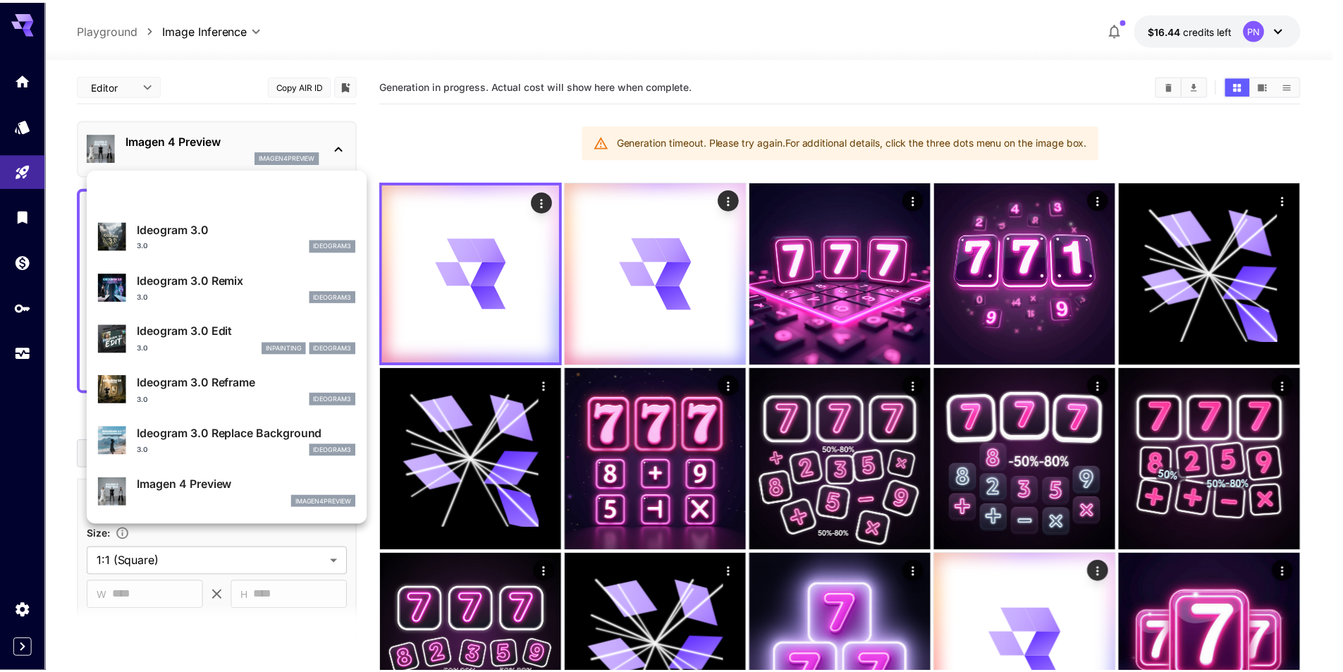
scroll to position [494, 0]
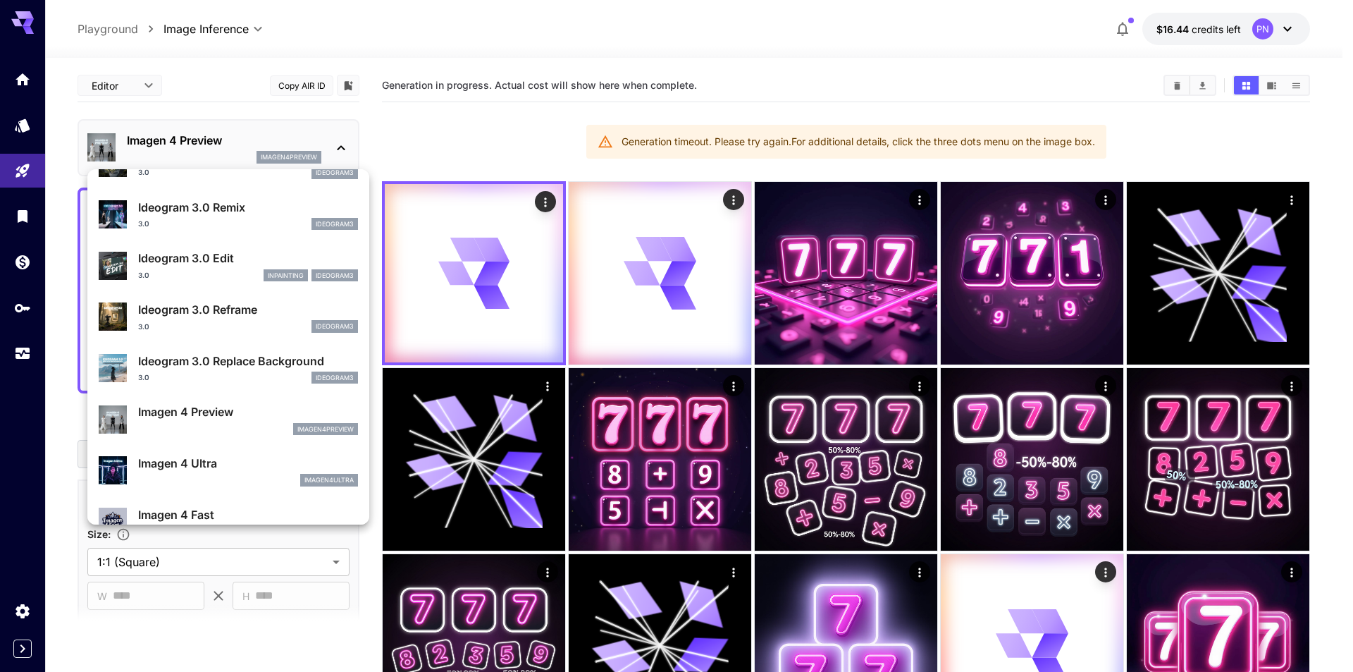
click at [1050, 264] on div at bounding box center [676, 336] width 1353 height 672
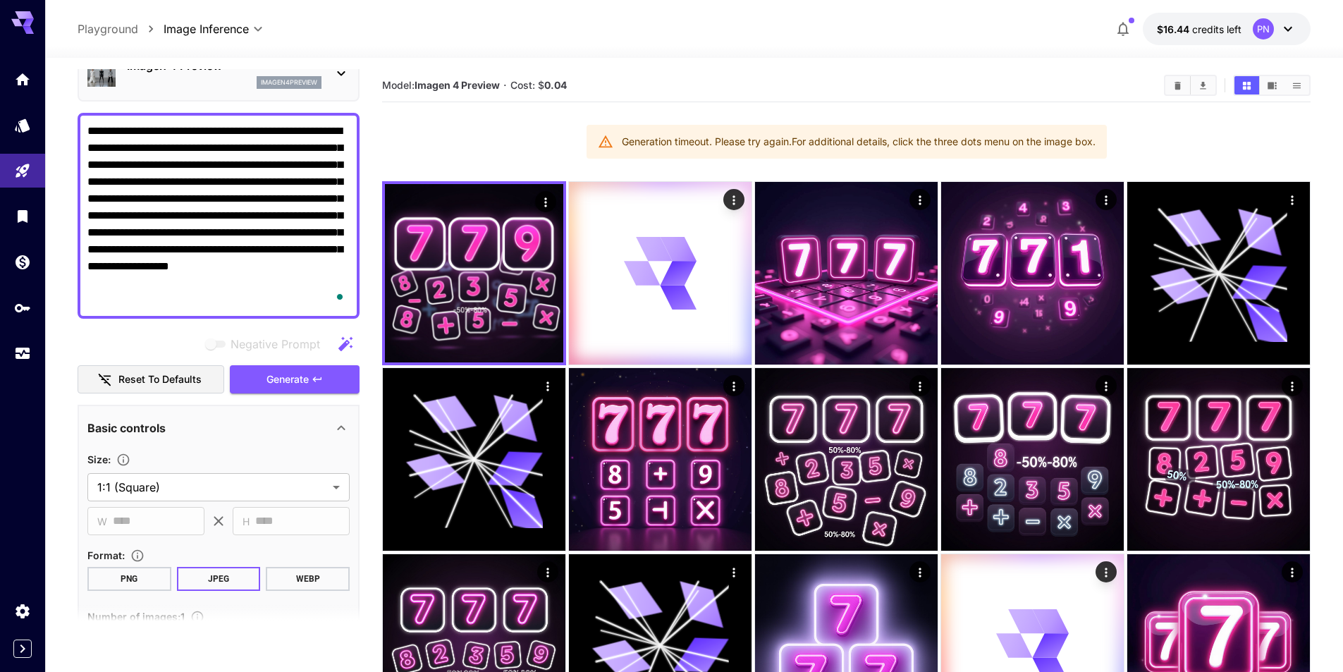
scroll to position [0, 0]
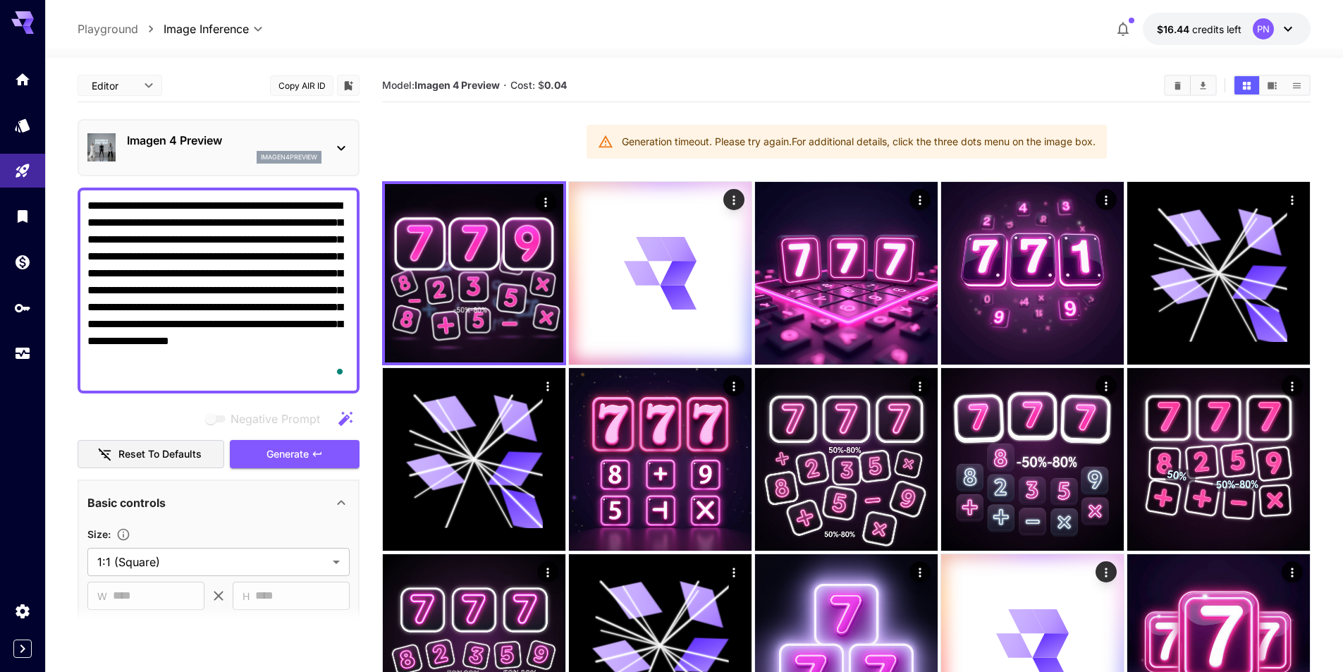
click at [988, 144] on div "Generation timeout. Please try again. For additional details, click the three d…" at bounding box center [859, 141] width 474 height 25
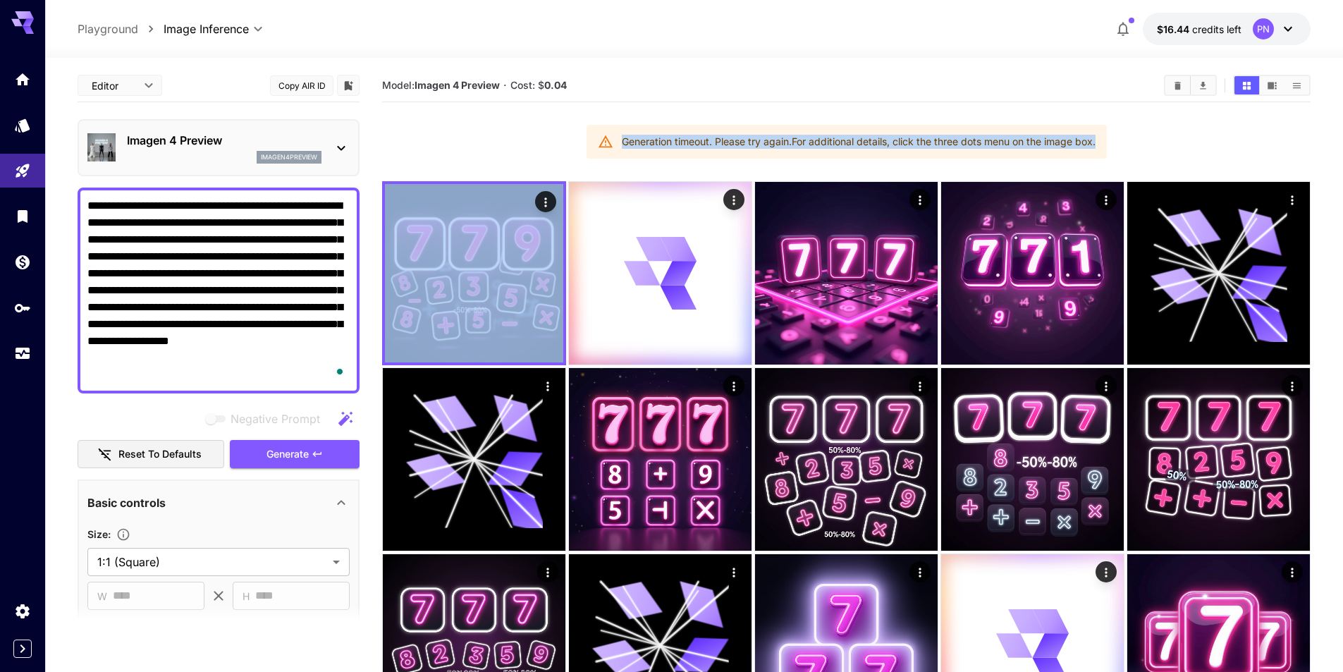
click at [988, 144] on div "Generation timeout. Please try again. For additional details, click the three d…" at bounding box center [859, 141] width 474 height 25
click at [711, 136] on div "Generation timeout. Please try again. For additional details, click the three d…" at bounding box center [859, 141] width 474 height 25
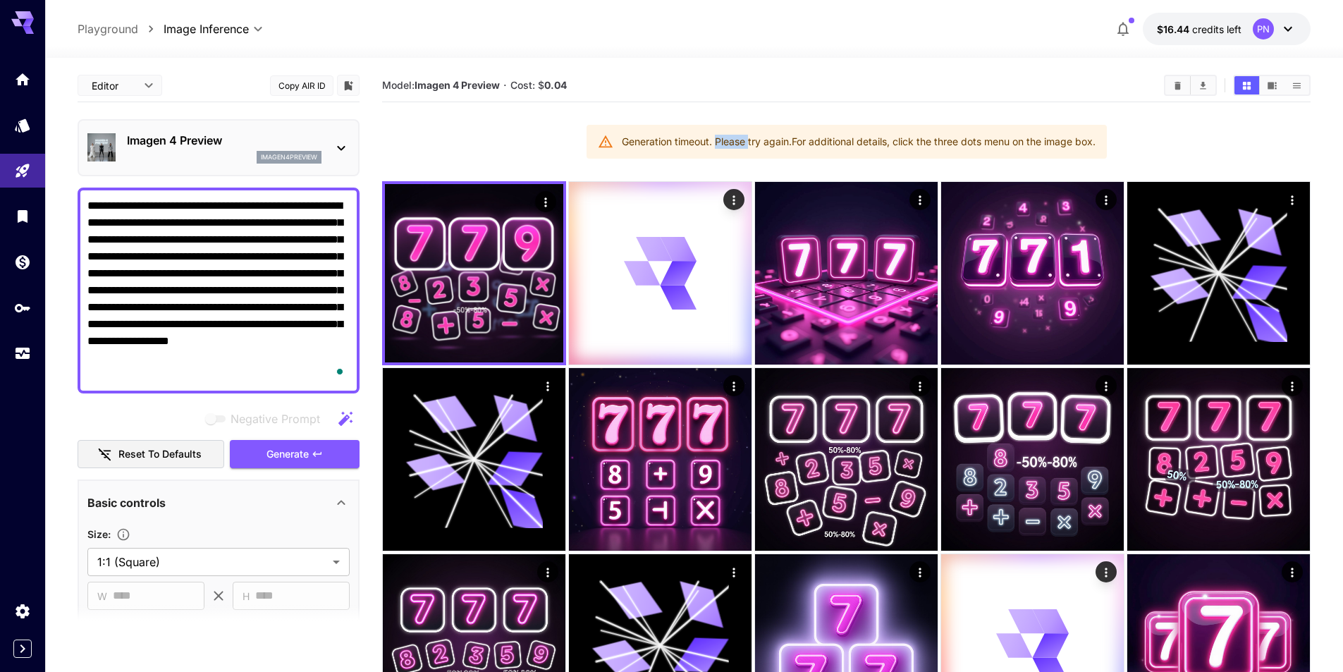
click at [711, 136] on div "Generation timeout. Please try again. For additional details, click the three d…" at bounding box center [859, 141] width 474 height 25
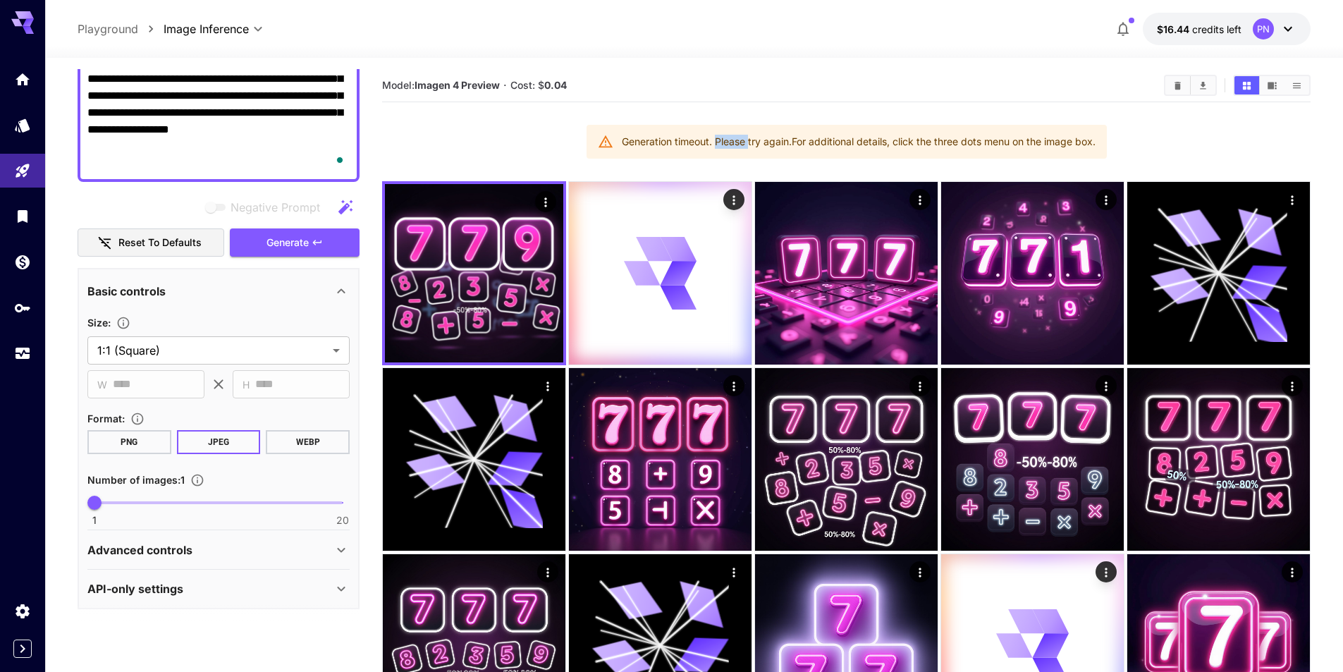
scroll to position [216, 0]
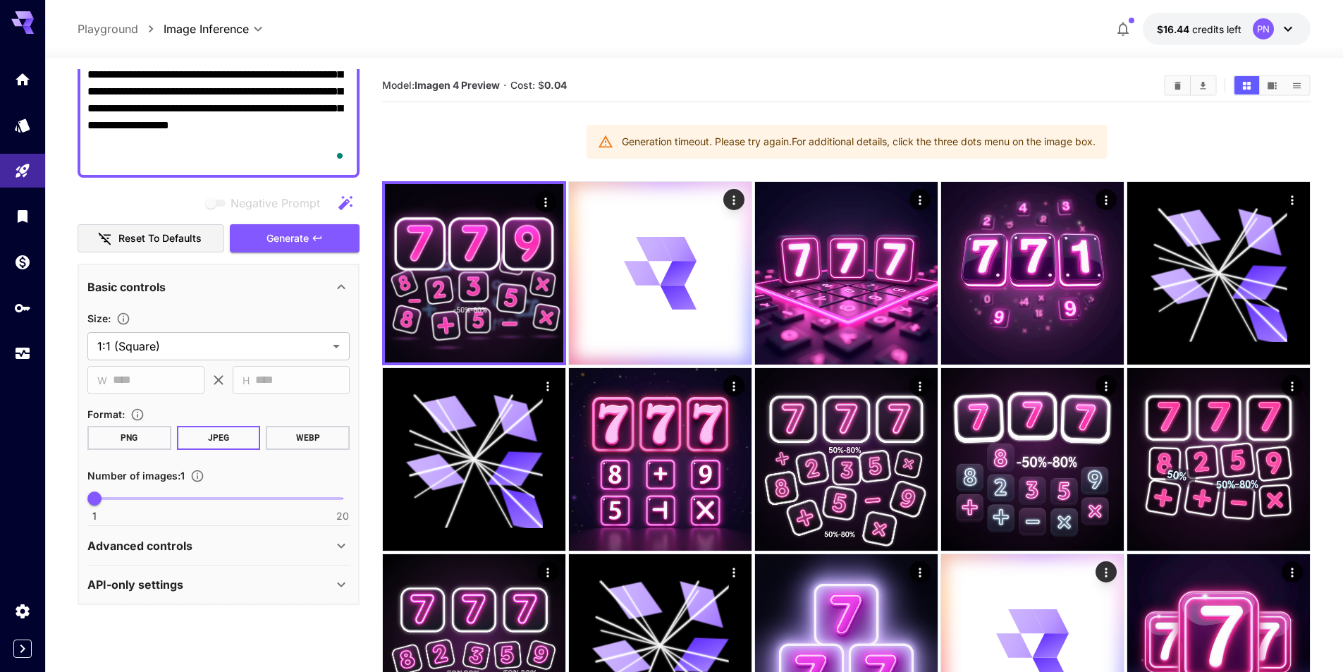
click at [208, 161] on textarea "**********" at bounding box center [218, 75] width 262 height 186
